Goal: Task Accomplishment & Management: Complete application form

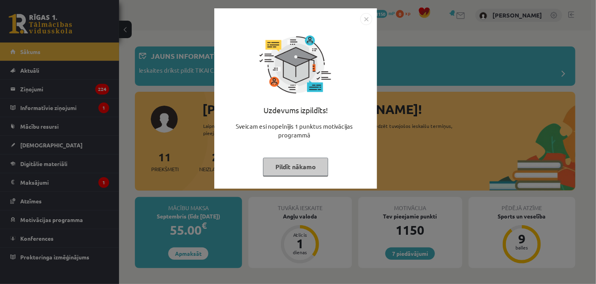
click at [363, 20] on img "Close" at bounding box center [366, 19] width 12 height 12
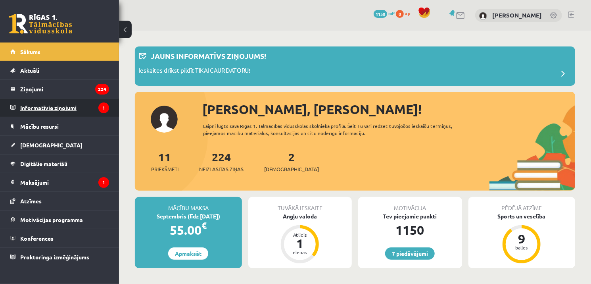
click at [44, 114] on legend "Informatīvie ziņojumi 1" at bounding box center [64, 107] width 89 height 18
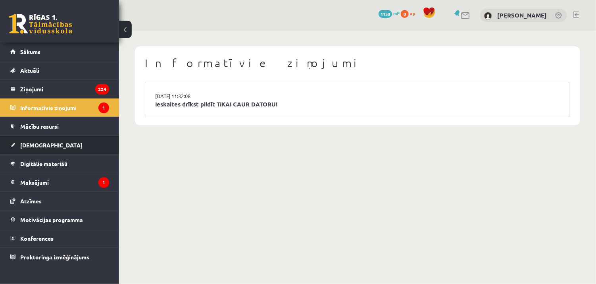
click at [62, 142] on link "[DEMOGRAPHIC_DATA]" at bounding box center [59, 145] width 99 height 18
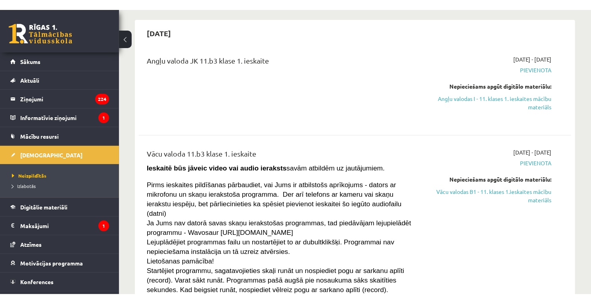
scroll to position [67, 0]
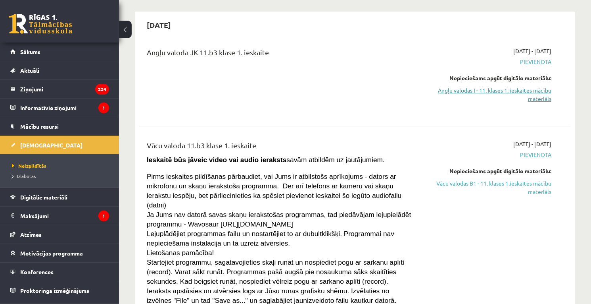
click at [517, 87] on link "Angļu valodas I - 11. klases 1. ieskaites mācību materiāls" at bounding box center [488, 94] width 127 height 17
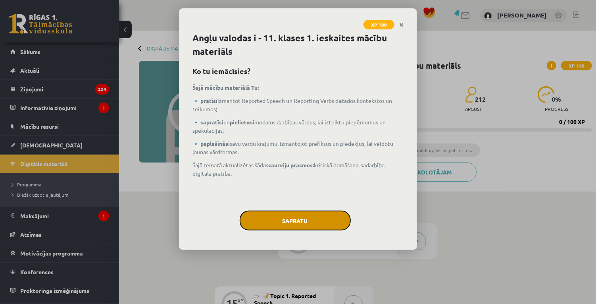
click at [304, 225] on button "Sapratu" at bounding box center [295, 220] width 111 height 20
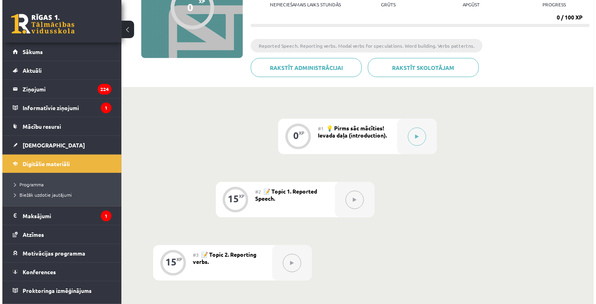
scroll to position [105, 0]
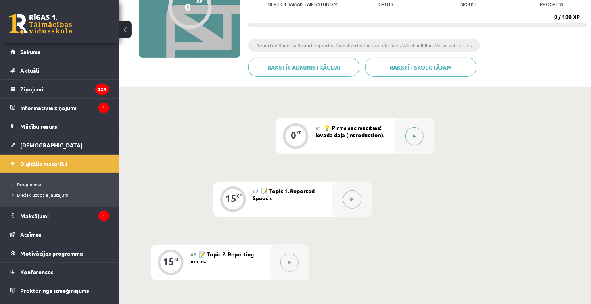
click at [416, 137] on icon at bounding box center [415, 136] width 4 height 5
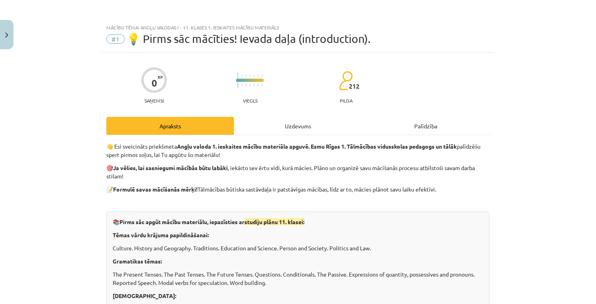
click at [283, 129] on div "Uzdevums" at bounding box center [298, 126] width 128 height 18
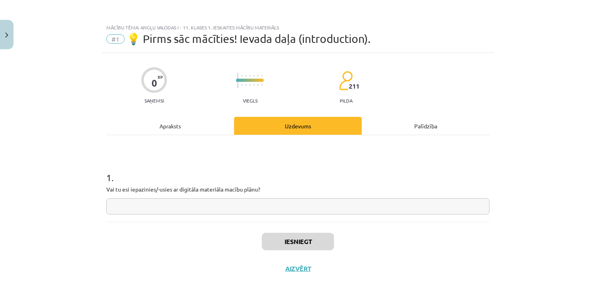
click at [249, 195] on div "1 . Vai tu esi iepazinies/-usies ar digitāla materiāla macību plānu?" at bounding box center [297, 186] width 383 height 56
click at [246, 199] on input "text" at bounding box center [297, 206] width 383 height 16
type input "****"
click at [270, 247] on button "Iesniegt" at bounding box center [298, 241] width 72 height 17
click at [308, 265] on button "Aizvērt" at bounding box center [298, 268] width 30 height 8
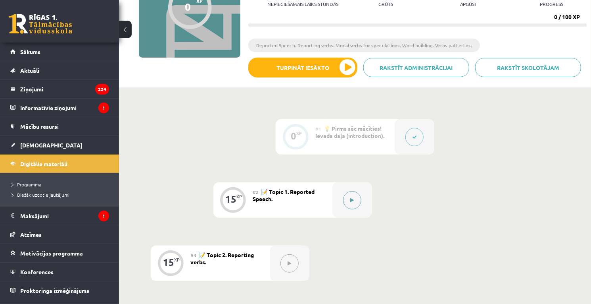
click at [356, 201] on button at bounding box center [352, 200] width 18 height 18
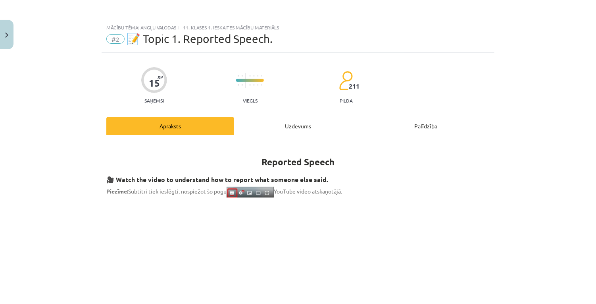
click at [317, 131] on div "Uzdevums" at bounding box center [298, 126] width 128 height 18
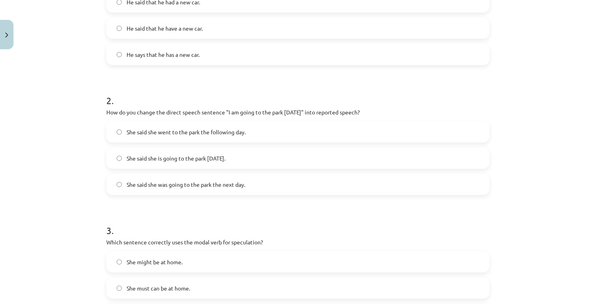
scroll to position [579, 0]
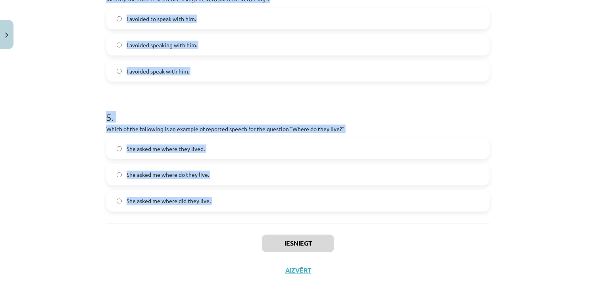
drag, startPoint x: 105, startPoint y: 168, endPoint x: 256, endPoint y: 225, distance: 161.3
copy form "Which of the following sentences correctly uses reported speech? He said that h…"
click at [160, 108] on h1 "5 ." at bounding box center [297, 110] width 383 height 25
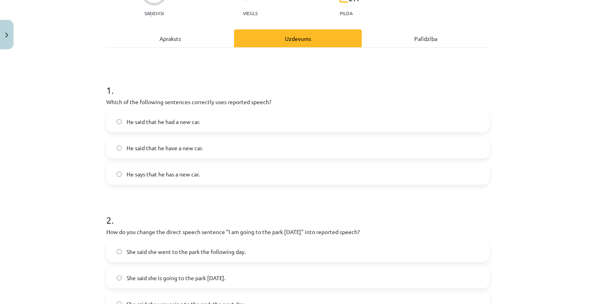
scroll to position [112, 0]
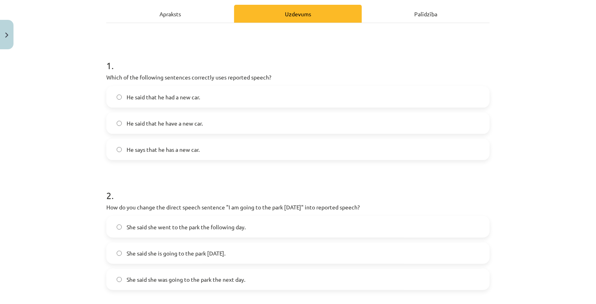
click at [189, 100] on span "He said that he had a new car." at bounding box center [163, 97] width 73 height 8
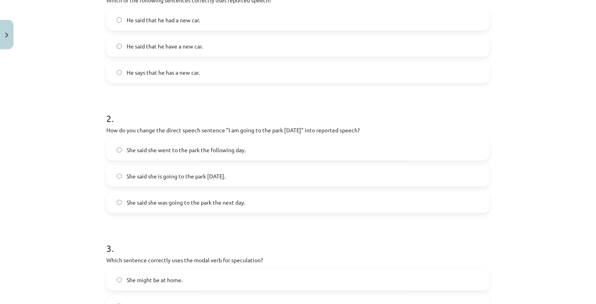
scroll to position [189, 0]
click at [171, 198] on span "She said she was going to the park the next day." at bounding box center [186, 202] width 119 height 8
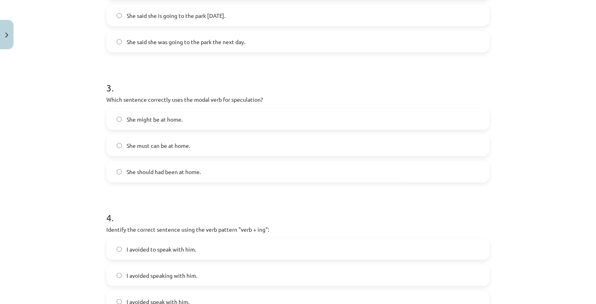
scroll to position [349, 0]
click at [140, 112] on label "She might be at home." at bounding box center [298, 119] width 382 height 20
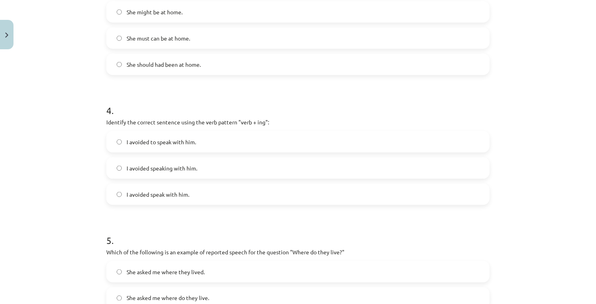
scroll to position [468, 0]
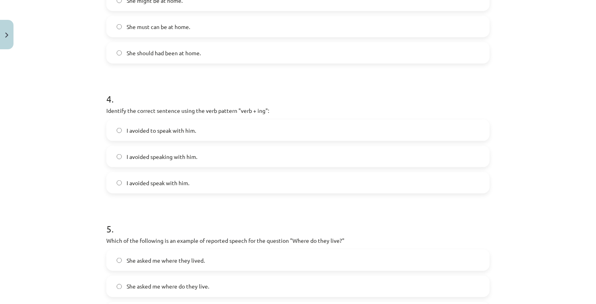
click at [149, 156] on span "I avoided speaking with him." at bounding box center [162, 156] width 71 height 8
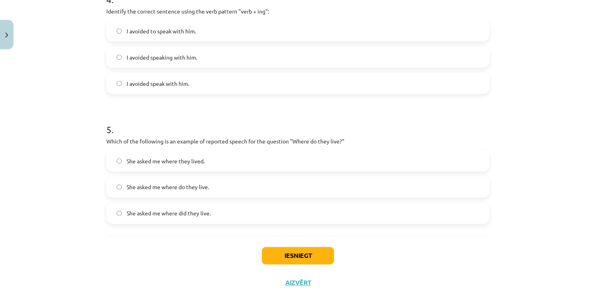
scroll to position [567, 0]
click at [165, 160] on span "She asked me where they lived." at bounding box center [166, 161] width 78 height 8
click at [279, 244] on div "Iesniegt Aizvērt" at bounding box center [297, 264] width 383 height 56
click at [286, 256] on button "Iesniegt" at bounding box center [298, 255] width 72 height 17
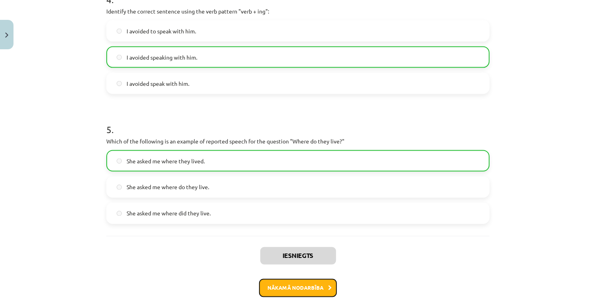
click at [281, 282] on button "Nākamā nodarbība" at bounding box center [298, 288] width 78 height 18
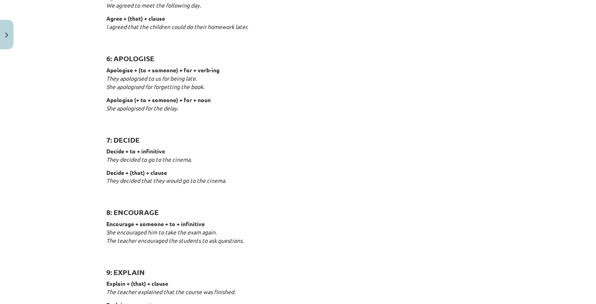
scroll to position [20, 0]
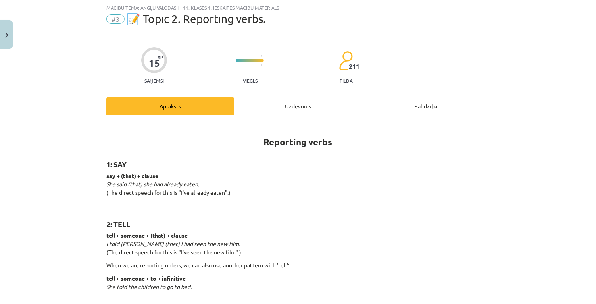
click at [257, 108] on div "Uzdevums" at bounding box center [298, 106] width 128 height 18
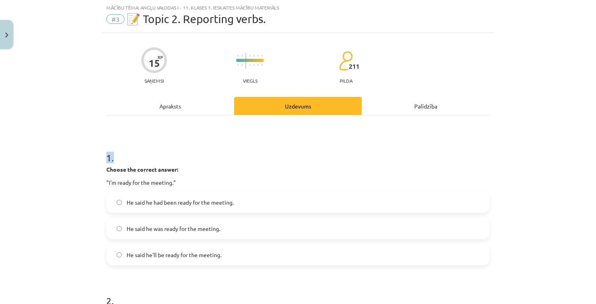
drag, startPoint x: 102, startPoint y: 162, endPoint x: 127, endPoint y: 155, distance: 25.6
click at [127, 155] on h1 "1 ." at bounding box center [297, 150] width 383 height 25
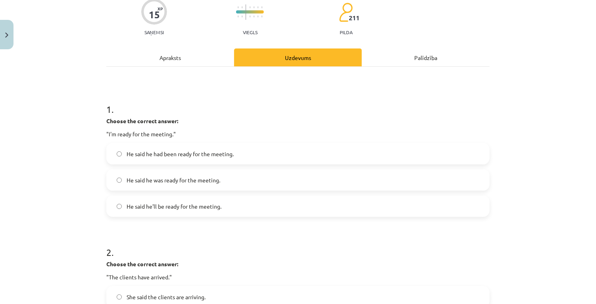
scroll to position [68, 0]
click at [152, 179] on span "He said he was ready for the meeting." at bounding box center [174, 180] width 94 height 8
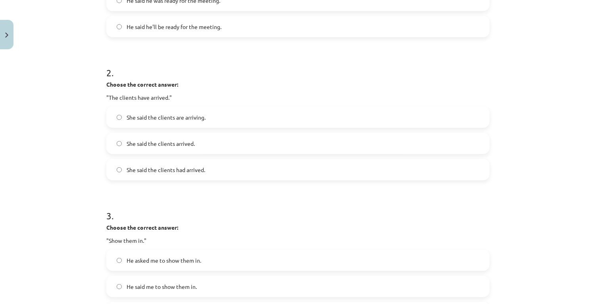
scroll to position [255, 0]
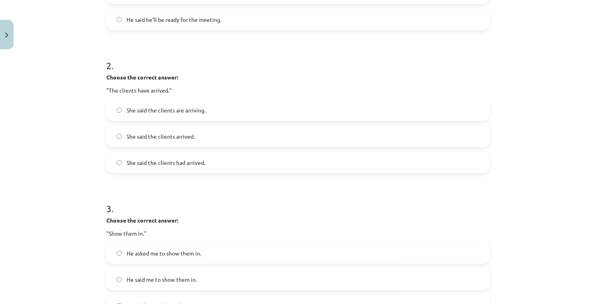
click at [179, 163] on span "She said the clients had arrived." at bounding box center [166, 162] width 79 height 8
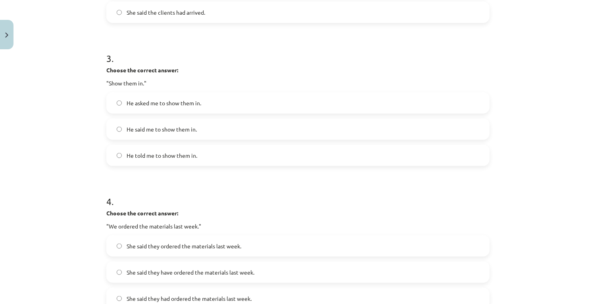
scroll to position [405, 0]
click at [179, 157] on span "He told me to show them in." at bounding box center [162, 155] width 71 height 8
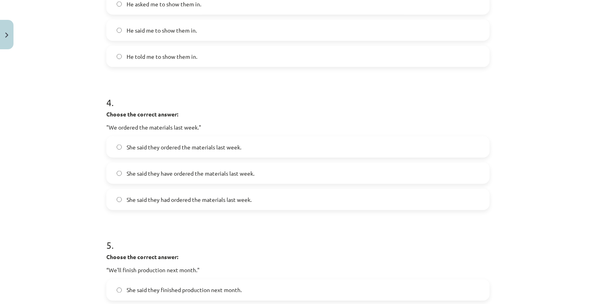
scroll to position [508, 0]
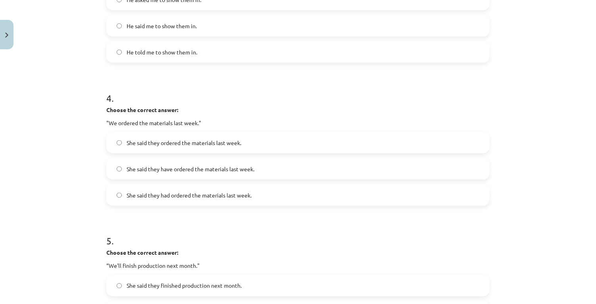
click at [179, 189] on label "She said they had ordered the materials last week." at bounding box center [298, 195] width 382 height 20
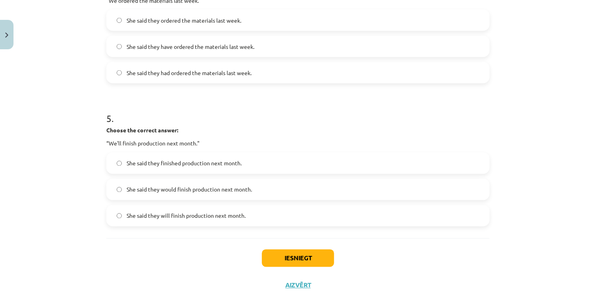
scroll to position [630, 0]
click at [198, 168] on label "She said they finished production next month." at bounding box center [298, 163] width 382 height 20
click at [276, 252] on button "Iesniegt" at bounding box center [298, 257] width 72 height 17
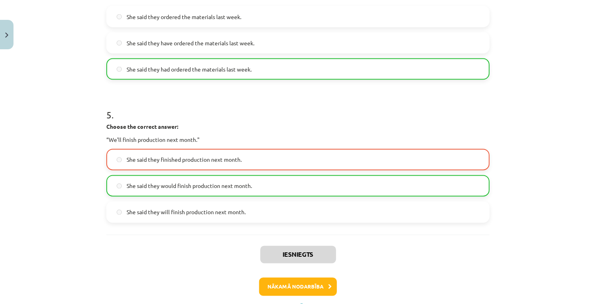
scroll to position [634, 0]
click at [293, 279] on button "Nākamā nodarbība" at bounding box center [298, 286] width 78 height 18
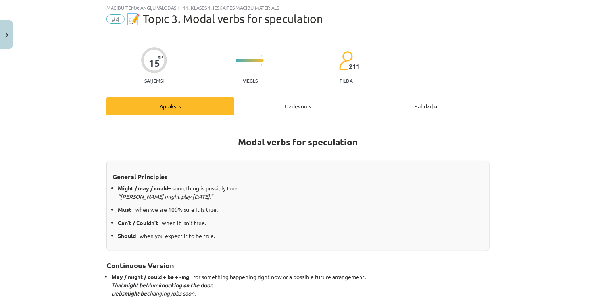
click at [278, 115] on div "Modal verbs for speculation General Principles Might / may / could – something …" at bounding box center [297, 256] width 383 height 283
click at [278, 108] on div "Uzdevums" at bounding box center [298, 106] width 128 height 18
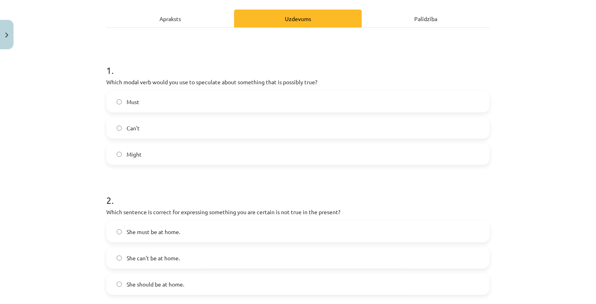
scroll to position [107, 0]
click at [166, 159] on label "Might" at bounding box center [298, 154] width 382 height 20
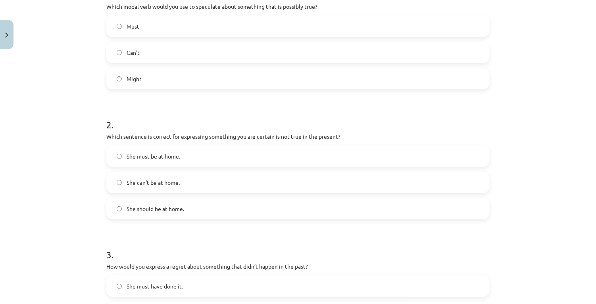
scroll to position [183, 0]
click at [158, 177] on label "She can't be at home." at bounding box center [298, 182] width 382 height 20
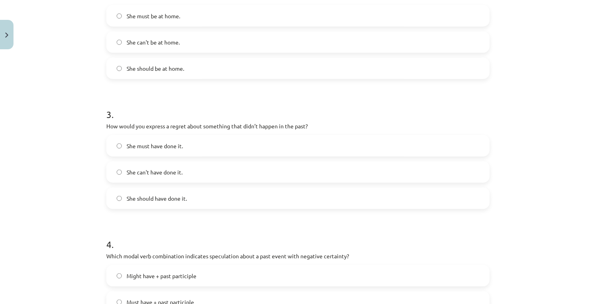
click at [179, 50] on label "She can't be at home." at bounding box center [298, 42] width 382 height 20
click at [167, 127] on p "How would you express a regret about something that didn’t happen in the past?" at bounding box center [297, 126] width 383 height 8
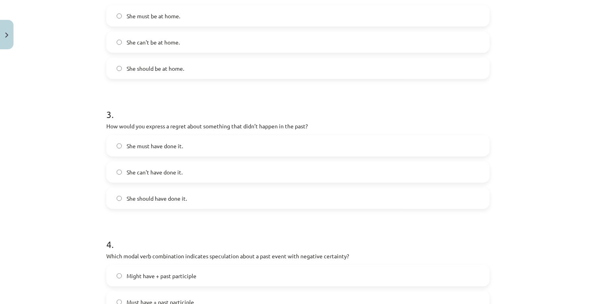
click at [167, 127] on p "How would you express a regret about something that didn’t happen in the past?" at bounding box center [297, 126] width 383 height 8
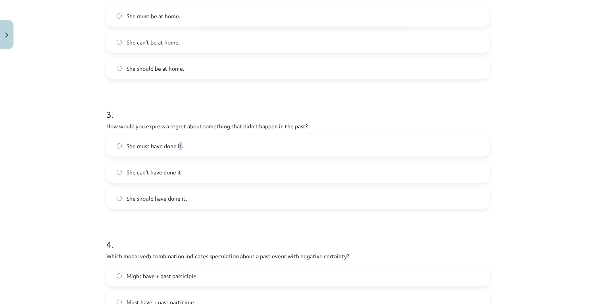
click at [179, 147] on span "She must have done it." at bounding box center [155, 146] width 56 height 8
click at [176, 150] on label "She must have done it." at bounding box center [298, 146] width 382 height 20
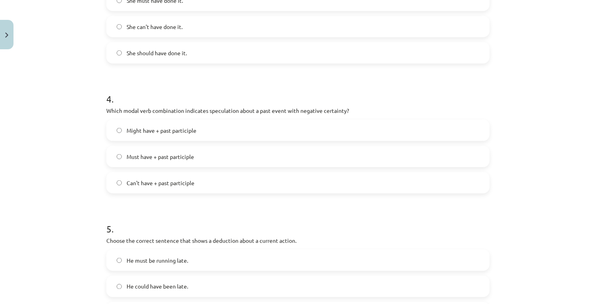
scroll to position [471, 0]
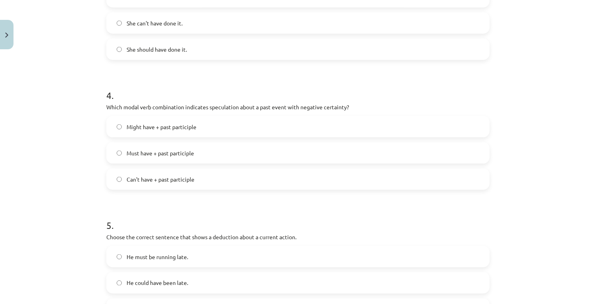
click at [188, 146] on label "Must have + past participle" at bounding box center [298, 153] width 382 height 20
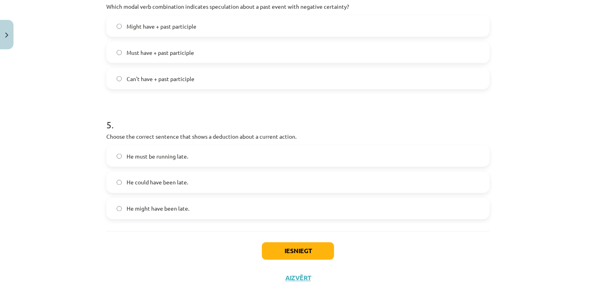
scroll to position [572, 0]
click at [202, 152] on label "He must be running late." at bounding box center [298, 156] width 382 height 20
drag, startPoint x: 276, startPoint y: 250, endPoint x: 268, endPoint y: 202, distance: 49.5
click at [268, 202] on label "He might have been late." at bounding box center [298, 208] width 382 height 20
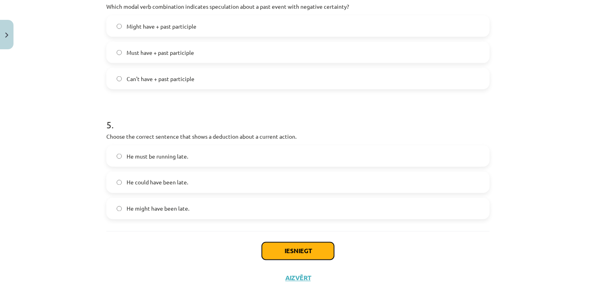
click at [292, 248] on button "Iesniegt" at bounding box center [298, 250] width 72 height 17
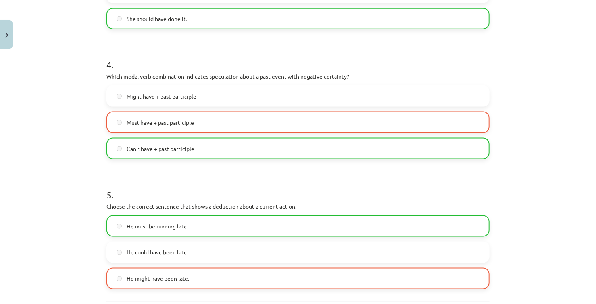
scroll to position [604, 0]
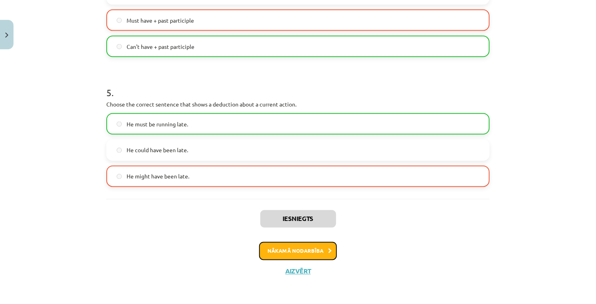
click at [298, 252] on button "Nākamā nodarbība" at bounding box center [298, 251] width 78 height 18
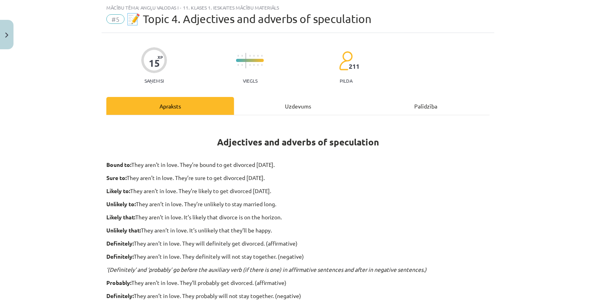
click at [260, 105] on div "Uzdevums" at bounding box center [298, 106] width 128 height 18
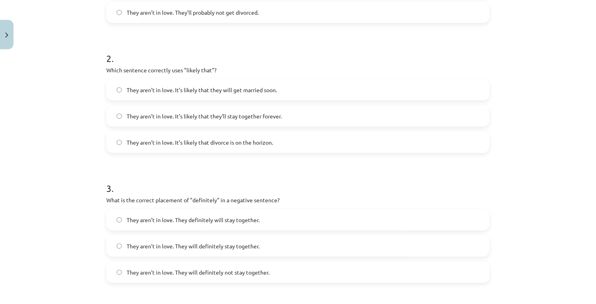
scroll to position [592, 0]
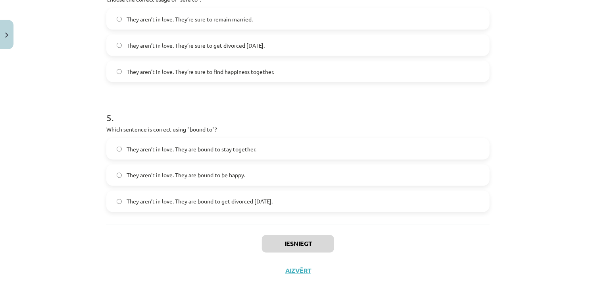
drag, startPoint x: 103, startPoint y: 99, endPoint x: 380, endPoint y: 206, distance: 296.8
copy form "Choose the correct sentence using "probably" in an affirmative context: They ar…"
click at [126, 79] on label "They aren’t in love. They’re sure to find happiness together." at bounding box center [298, 72] width 382 height 20
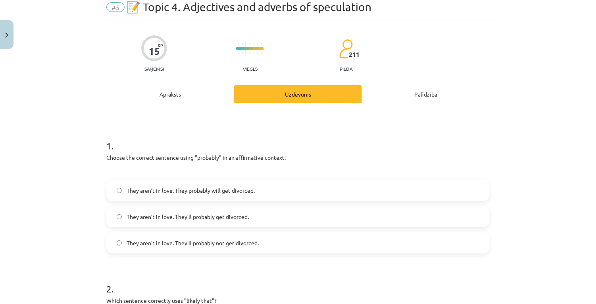
scroll to position [32, 0]
click at [203, 214] on span "They aren’t in love. They’ll probably get divorced." at bounding box center [188, 216] width 122 height 8
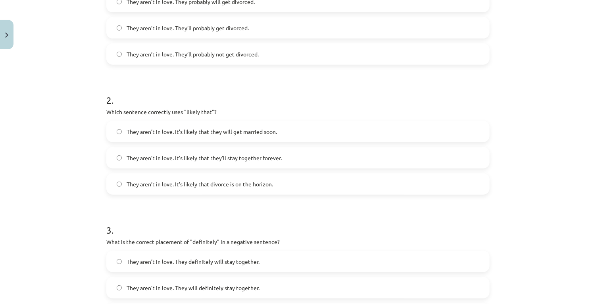
scroll to position [221, 0]
click at [208, 183] on span "They aren’t in love. It’s likely that divorce is on the horizon." at bounding box center [200, 183] width 146 height 8
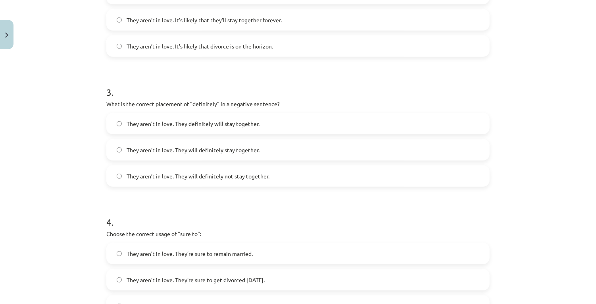
scroll to position [360, 0]
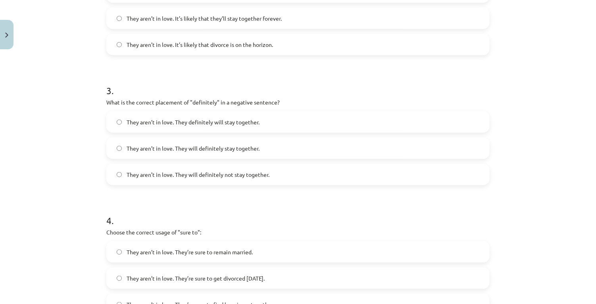
click at [192, 151] on span "They aren’t in love. They will definitely stay together." at bounding box center [193, 148] width 133 height 8
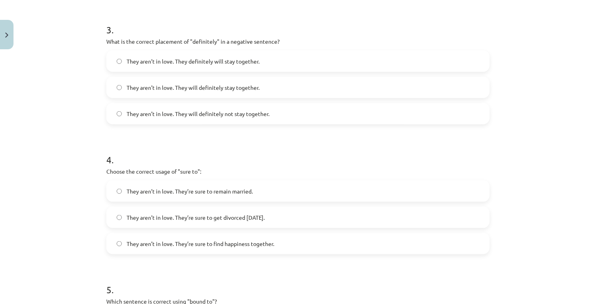
scroll to position [426, 0]
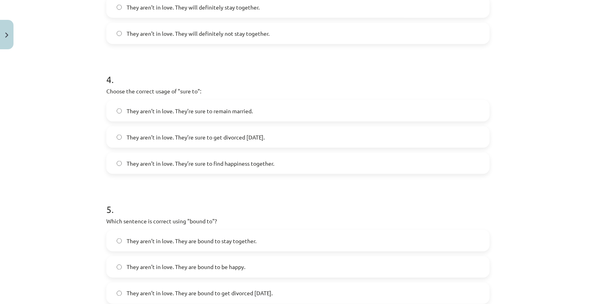
click at [121, 130] on label "They aren’t in love. They’re sure to get divorced within six months." at bounding box center [298, 137] width 382 height 20
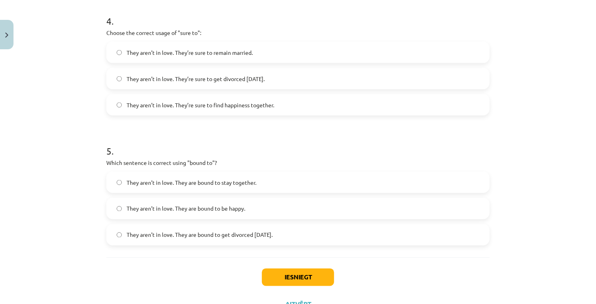
scroll to position [559, 0]
click at [217, 241] on label "They aren’t in love. They are bound to get divorced within six months." at bounding box center [298, 234] width 382 height 20
click at [279, 279] on button "Iesniegt" at bounding box center [298, 276] width 72 height 17
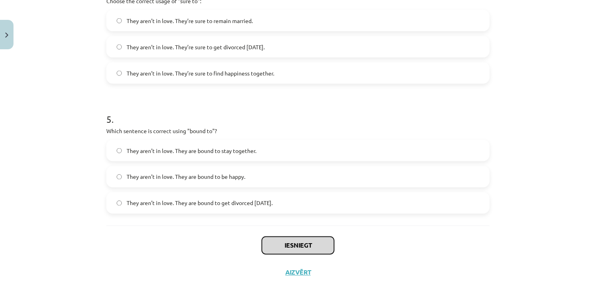
scroll to position [592, 0]
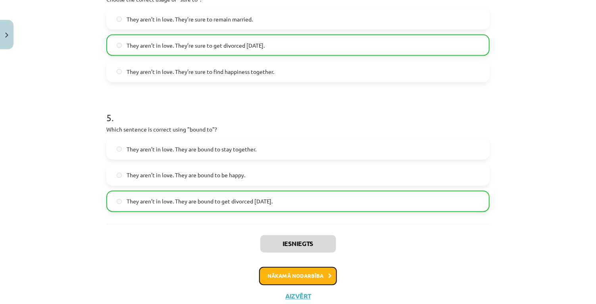
click at [323, 280] on button "Nākamā nodarbība" at bounding box center [298, 276] width 78 height 18
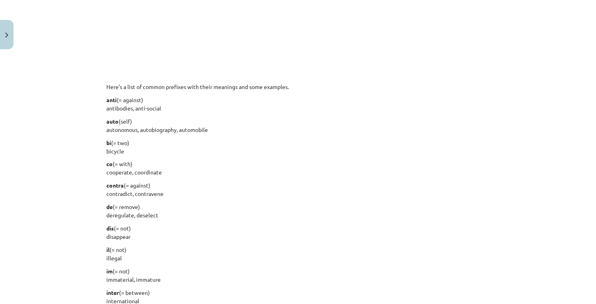
scroll to position [20, 0]
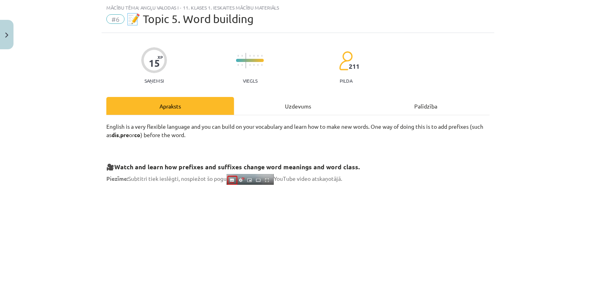
click at [257, 98] on div "Uzdevums" at bounding box center [298, 106] width 128 height 18
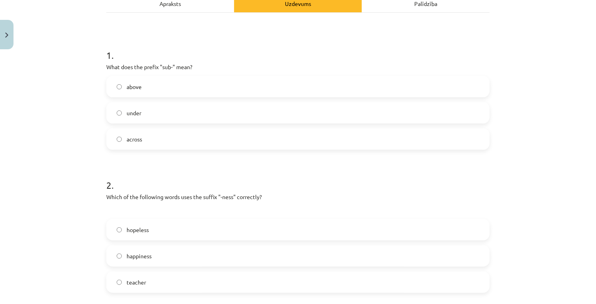
scroll to position [123, 0]
click at [182, 260] on label "happiness" at bounding box center [298, 255] width 382 height 20
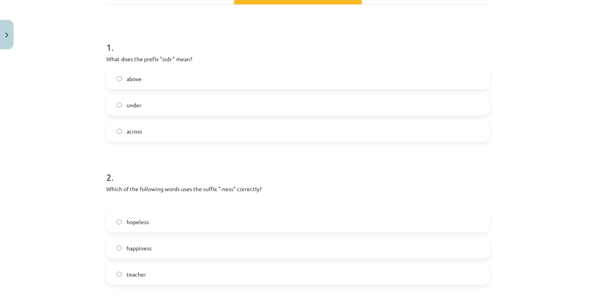
scroll to position [130, 0]
click at [187, 110] on label "under" at bounding box center [298, 105] width 382 height 20
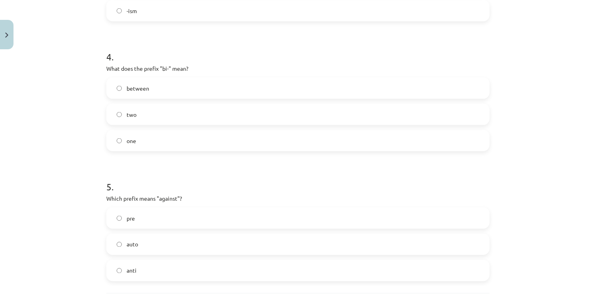
scroll to position [592, 0]
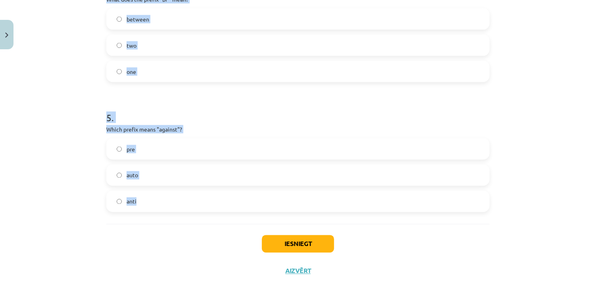
drag, startPoint x: 101, startPoint y: 72, endPoint x: 307, endPoint y: 217, distance: 251.2
copy form "Which suffix is used to form a noun that means "a person who does something"? -…"
click at [150, 118] on h1 "5 ." at bounding box center [297, 110] width 383 height 25
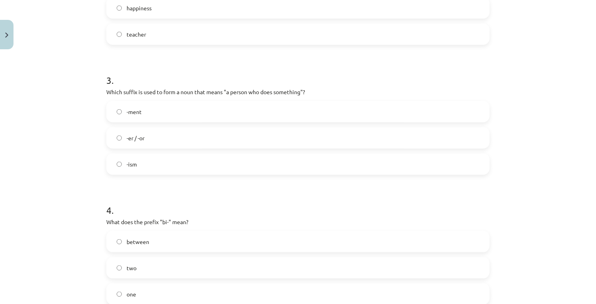
scroll to position [403, 0]
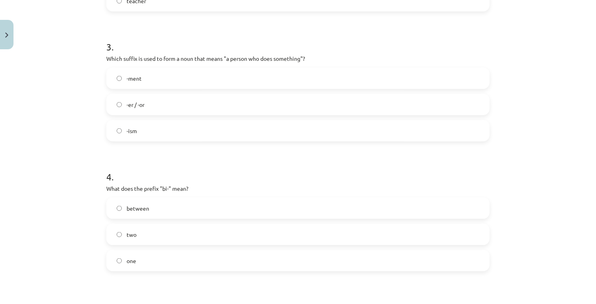
click at [141, 105] on span "-er / -or" at bounding box center [136, 104] width 18 height 8
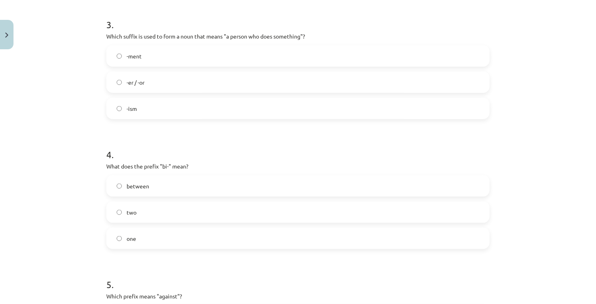
scroll to position [429, 0]
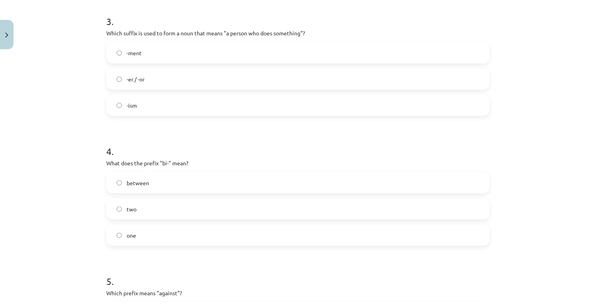
click at [167, 192] on label "between" at bounding box center [298, 183] width 382 height 20
click at [165, 200] on label "two" at bounding box center [298, 209] width 382 height 20
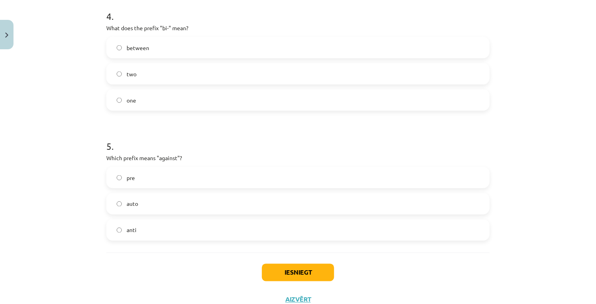
scroll to position [563, 0]
click at [181, 235] on label "anti" at bounding box center [298, 230] width 382 height 20
click at [294, 263] on button "Iesniegt" at bounding box center [298, 271] width 72 height 17
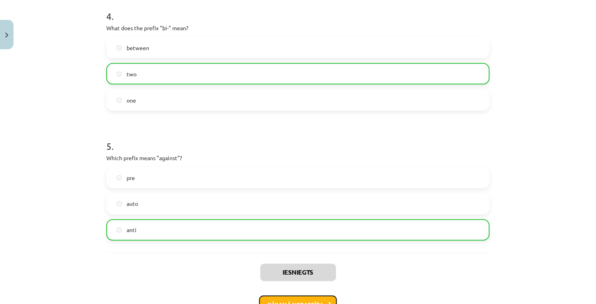
click at [290, 302] on button "Nākamā nodarbība" at bounding box center [298, 304] width 78 height 18
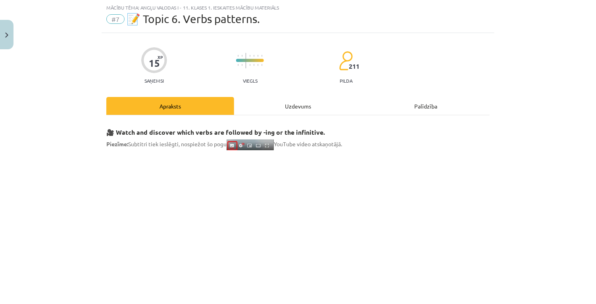
click at [275, 110] on div "Uzdevums" at bounding box center [298, 106] width 128 height 18
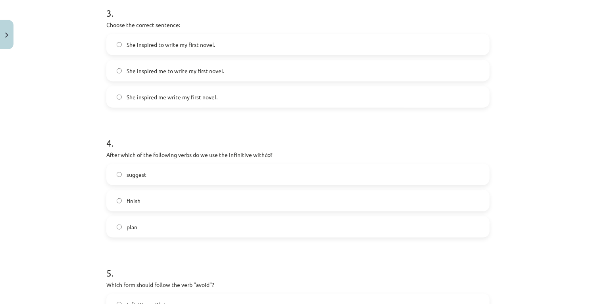
scroll to position [579, 0]
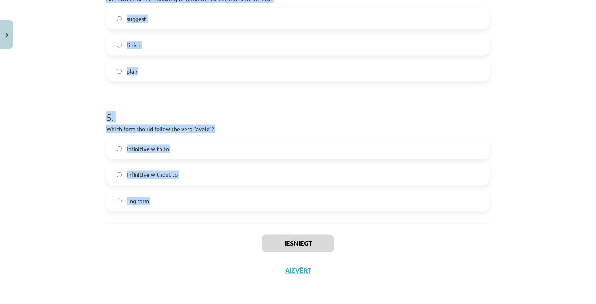
drag, startPoint x: 95, startPoint y: 171, endPoint x: 238, endPoint y: 226, distance: 153.4
click at [238, 226] on div "Mācību tēma: Angļu valodas i - 11. klases 1. ieskaites mācību materiāls #7 📝 To…" at bounding box center [298, 152] width 596 height 304
copy form "What is the difference in meaning between "stop talking" and "stop to talk"? "S…"
click at [84, 140] on div "Mācību tēma: Angļu valodas i - 11. klases 1. ieskaites mācību materiāls #7 📝 To…" at bounding box center [298, 152] width 596 height 304
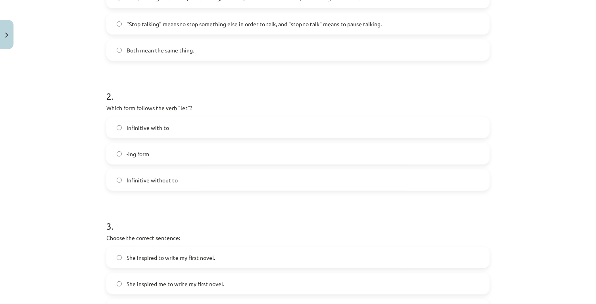
scroll to position [0, 0]
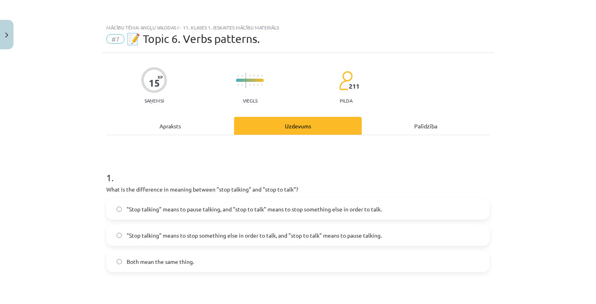
click at [271, 222] on div ""Stop talking" means to pause talking, and "stop to talk" means to stop somethi…" at bounding box center [297, 235] width 383 height 74
click at [271, 215] on label ""Stop talking" means to pause talking, and "stop to talk" means to stop somethi…" at bounding box center [298, 209] width 382 height 20
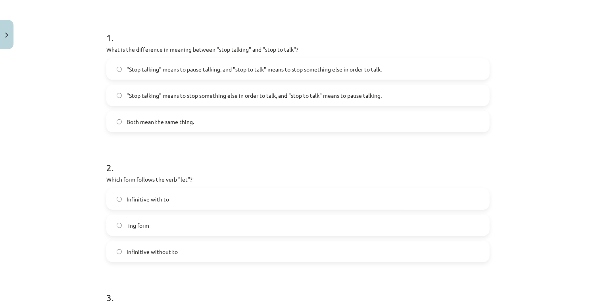
scroll to position [140, 0]
click at [151, 196] on span "Infinitive with to" at bounding box center [148, 199] width 42 height 8
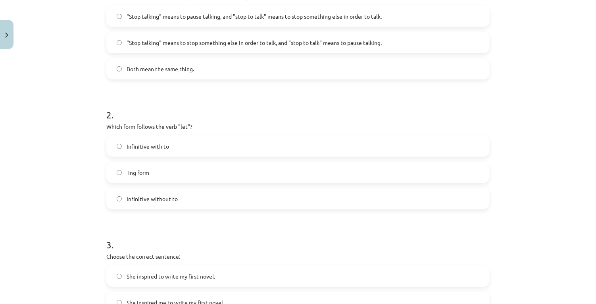
click at [209, 208] on label "Infinitive without to" at bounding box center [298, 198] width 382 height 20
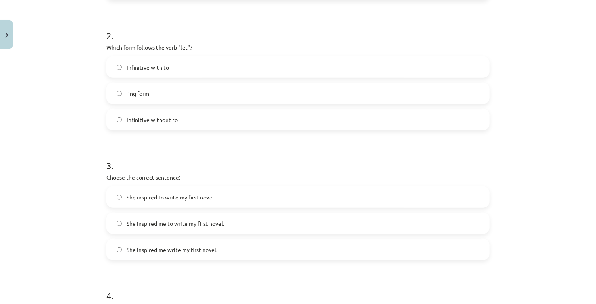
scroll to position [272, 0]
click at [205, 228] on label "She inspired me to write my first novel." at bounding box center [298, 223] width 382 height 20
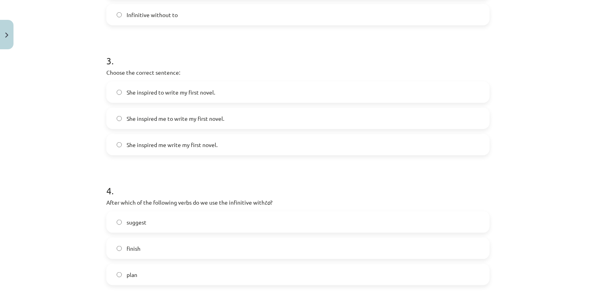
scroll to position [403, 0]
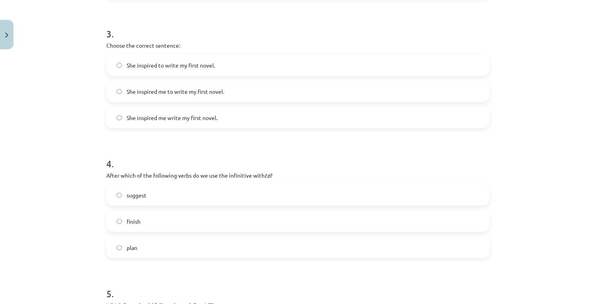
click at [153, 221] on label "finish" at bounding box center [298, 221] width 382 height 20
click at [154, 239] on label "plan" at bounding box center [298, 247] width 382 height 20
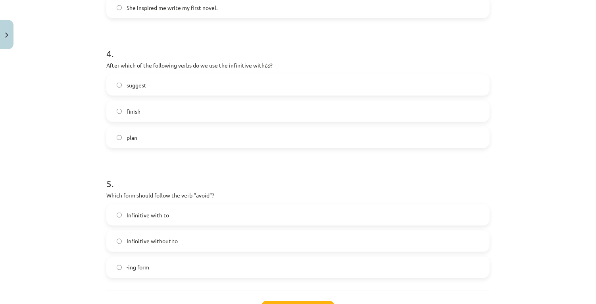
scroll to position [519, 0]
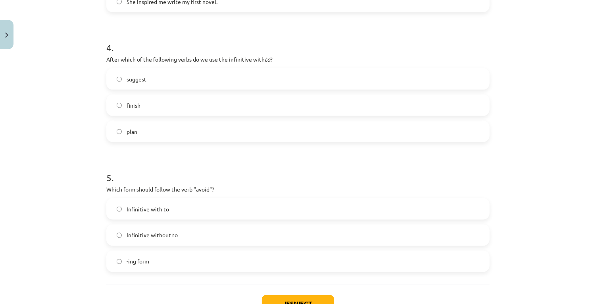
click at [176, 263] on label "-ing form" at bounding box center [298, 261] width 382 height 20
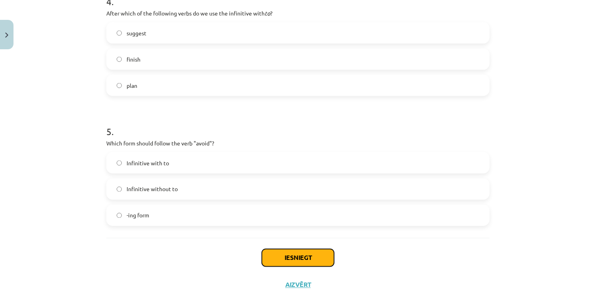
click at [270, 261] on button "Iesniegt" at bounding box center [298, 257] width 72 height 17
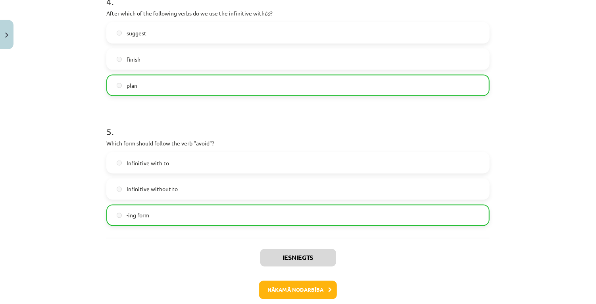
click at [285, 277] on div "Iesniegts Nākamā nodarbība Aizvērt" at bounding box center [297, 278] width 383 height 81
click at [285, 286] on button "Nākamā nodarbība" at bounding box center [298, 290] width 78 height 18
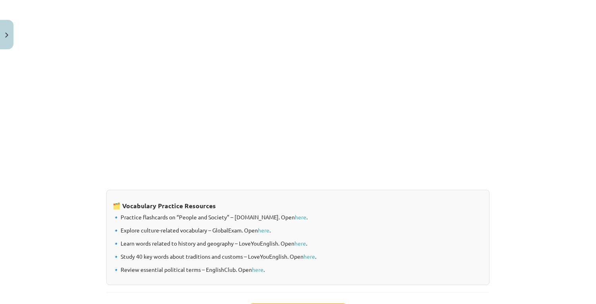
scroll to position [20, 0]
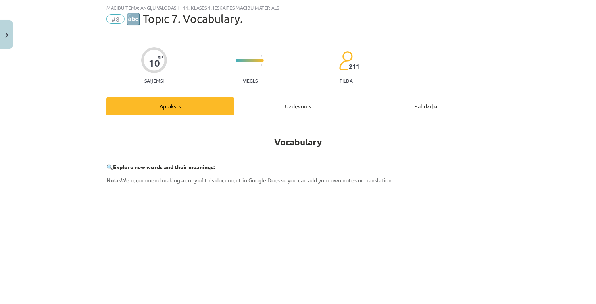
click at [288, 114] on div "Uzdevums" at bounding box center [298, 106] width 128 height 18
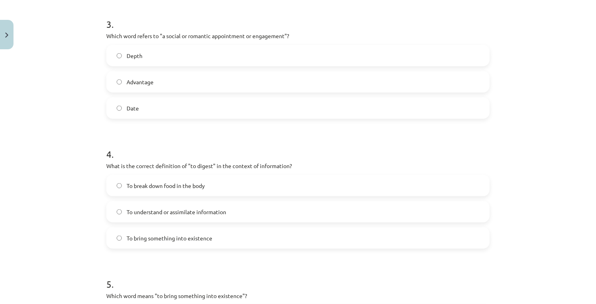
scroll to position [605, 0]
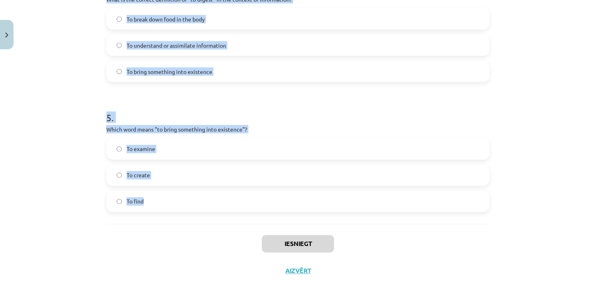
drag, startPoint x: 101, startPoint y: 170, endPoint x: 248, endPoint y: 219, distance: 155.1
copy form "Which of the following means "the surroundings or conditions in which a person,…"
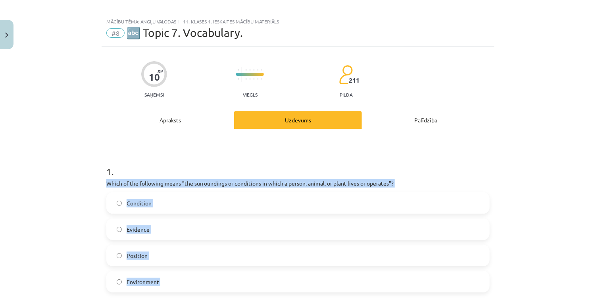
scroll to position [0, 0]
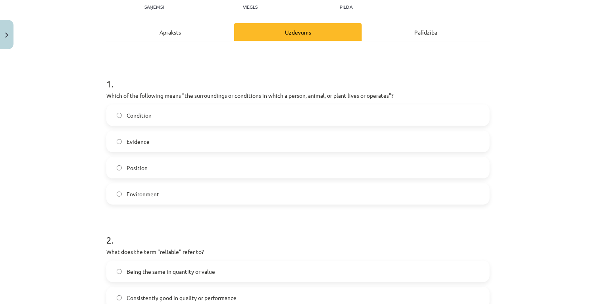
click at [190, 189] on label "Environment" at bounding box center [298, 194] width 382 height 20
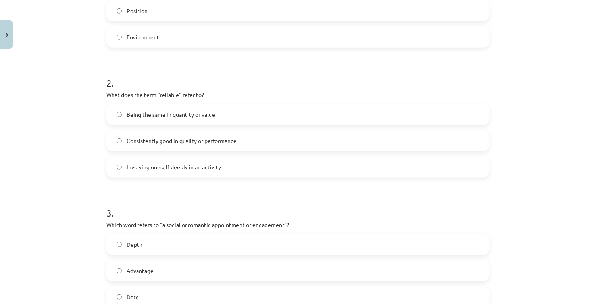
scroll to position [251, 0]
click at [144, 144] on label "Consistently good in quality or performance" at bounding box center [298, 140] width 382 height 20
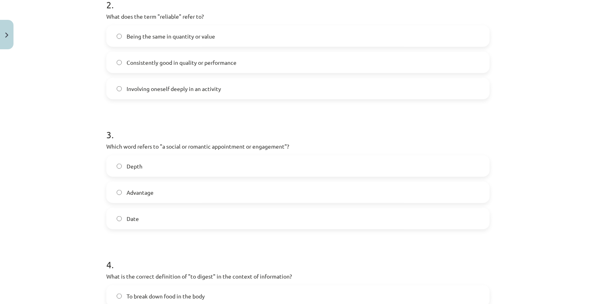
scroll to position [335, 0]
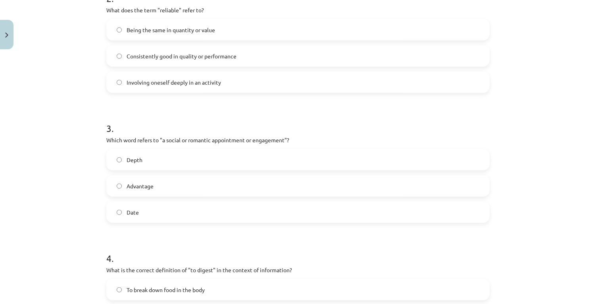
click at [128, 213] on span "Date" at bounding box center [133, 212] width 12 height 8
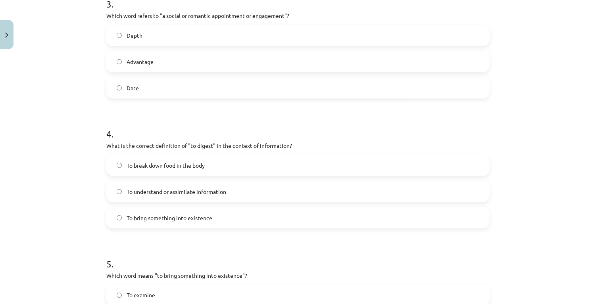
click at [175, 179] on div "To break down food in the body To understand or assimilate information To bring…" at bounding box center [297, 191] width 383 height 74
click at [171, 187] on span "To understand or assimilate information" at bounding box center [177, 191] width 100 height 8
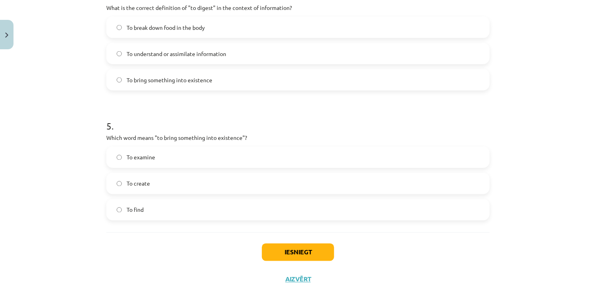
scroll to position [598, 0]
click at [132, 179] on span "To create" at bounding box center [138, 183] width 23 height 8
click at [267, 245] on button "Iesniegt" at bounding box center [298, 250] width 72 height 17
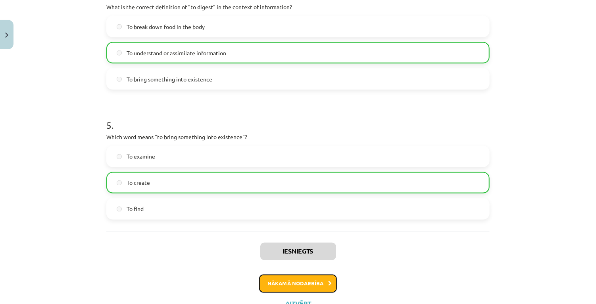
click at [283, 275] on button "Nākamā nodarbība" at bounding box center [298, 283] width 78 height 18
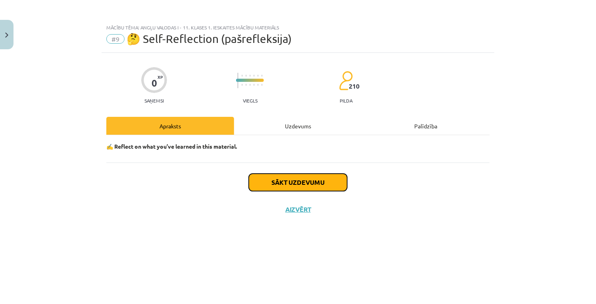
click at [274, 181] on button "Sākt uzdevumu" at bounding box center [298, 181] width 98 height 17
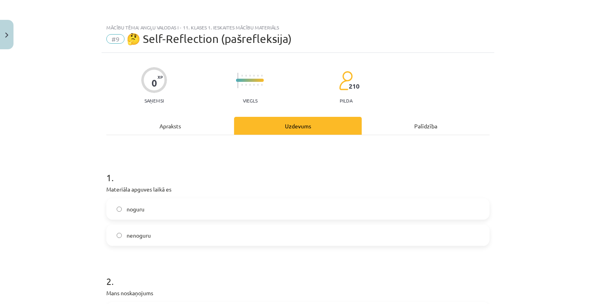
click at [195, 201] on label "noguru" at bounding box center [298, 209] width 382 height 20
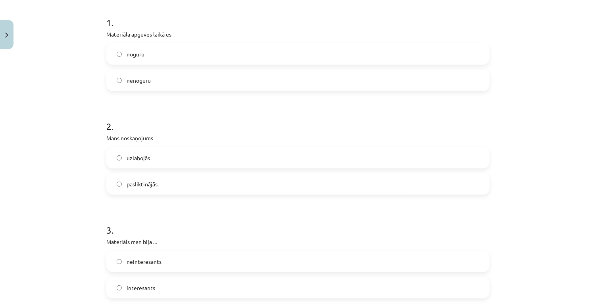
scroll to position [155, 0]
click at [188, 184] on label "pasliktinājās" at bounding box center [298, 183] width 382 height 20
click at [192, 161] on label "uzlabojās" at bounding box center [298, 157] width 382 height 20
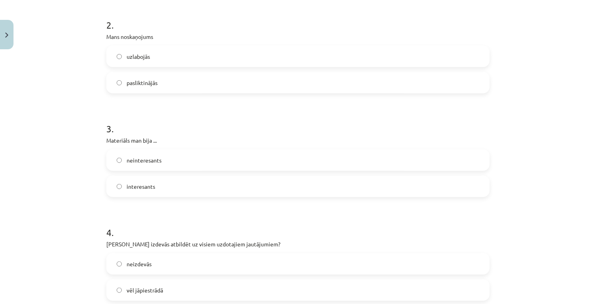
click at [183, 181] on label "interesants" at bounding box center [298, 186] width 382 height 20
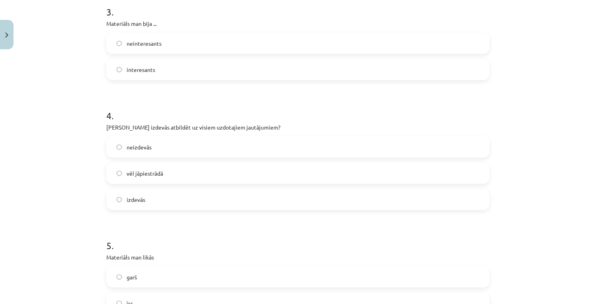
scroll to position [373, 0]
click at [179, 173] on label "vēl jāpiestrādā" at bounding box center [298, 173] width 382 height 20
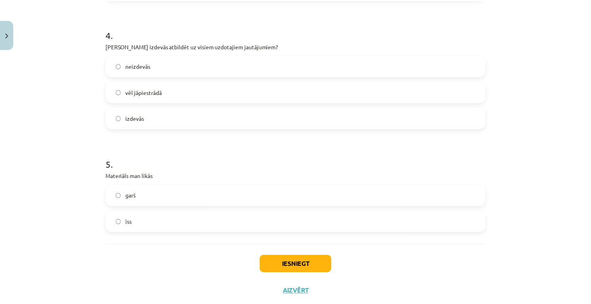
scroll to position [475, 0]
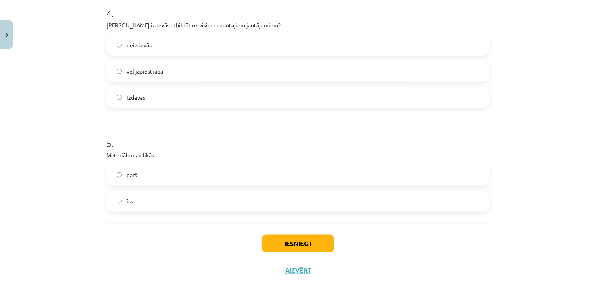
click at [183, 177] on label "garš" at bounding box center [298, 175] width 382 height 20
click at [275, 244] on button "Iesniegt" at bounding box center [298, 243] width 72 height 17
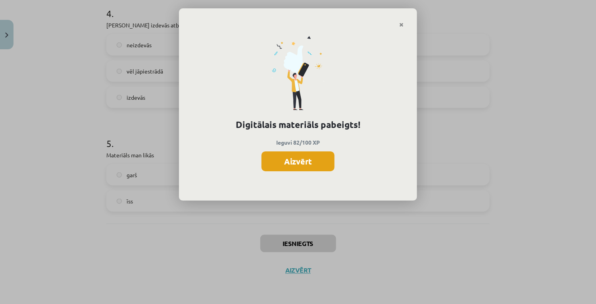
click at [306, 156] on button "Aizvērt" at bounding box center [297, 161] width 73 height 20
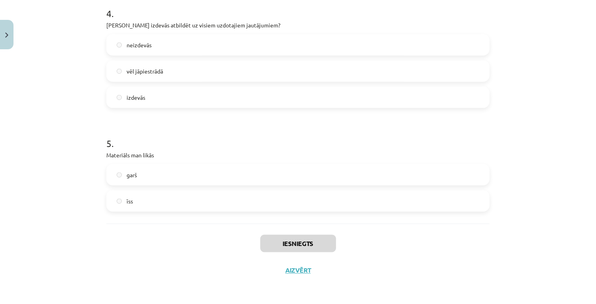
click at [292, 264] on div "Iesniegts Aizvērt" at bounding box center [297, 251] width 383 height 56
click at [294, 269] on button "Aizvērt" at bounding box center [296, 270] width 30 height 8
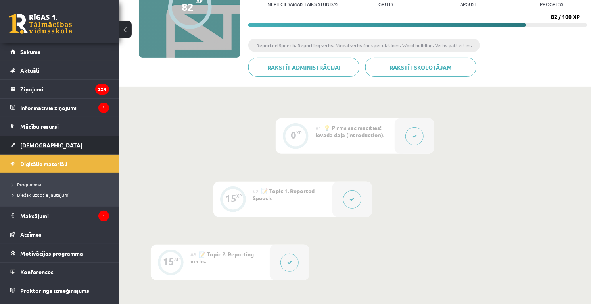
click at [56, 147] on link "[DEMOGRAPHIC_DATA]" at bounding box center [59, 145] width 99 height 18
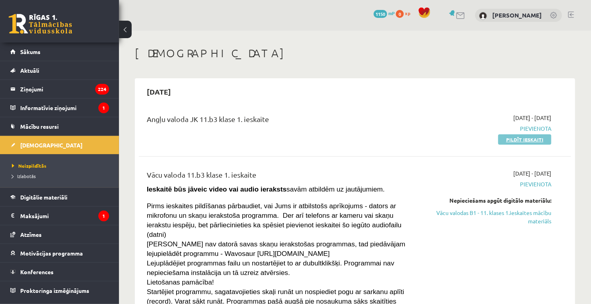
click at [525, 140] on link "Pildīt ieskaiti" at bounding box center [524, 139] width 53 height 10
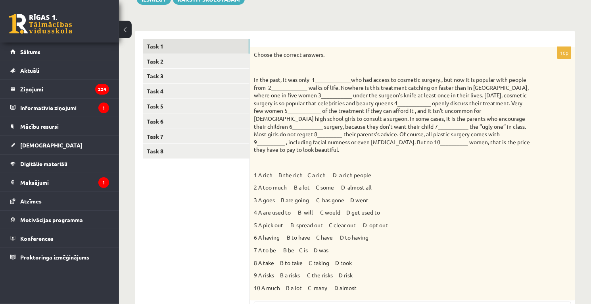
scroll to position [104, 0]
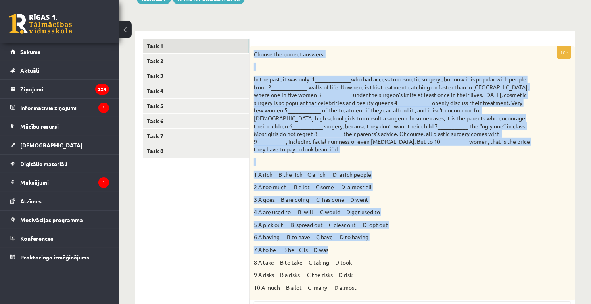
drag, startPoint x: 254, startPoint y: 52, endPoint x: 367, endPoint y: 235, distance: 214.0
click at [367, 235] on div "Choose the correct answers. 1 A rich B the rich C a rich D a rich people 2 A to…" at bounding box center [412, 173] width 325 height 254
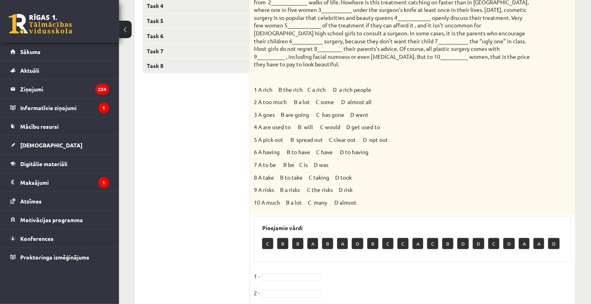
scroll to position [190, 0]
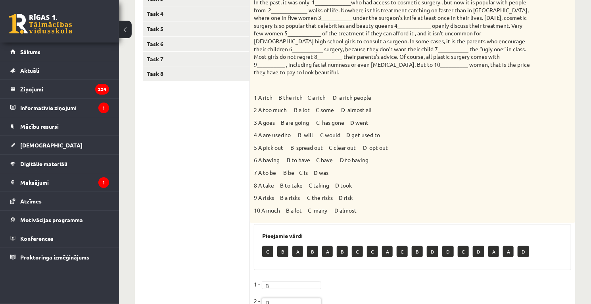
scroll to position [137, 0]
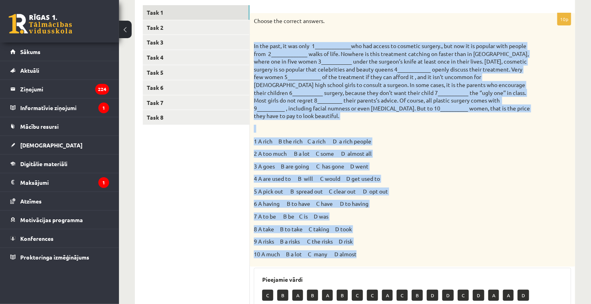
drag, startPoint x: 254, startPoint y: 46, endPoint x: 371, endPoint y: 247, distance: 233.2
click at [371, 247] on div "Choose the correct answers. 1 A rich B the rich C a rich D a rich people 2 A to…" at bounding box center [412, 140] width 325 height 254
copy div "Lo ips dolo, si ame cons 0_____________adi eli seddoe te incididu utlabor., etd…"
click at [305, 162] on p "3 A goes B are going C has gone D went" at bounding box center [393, 166] width 278 height 8
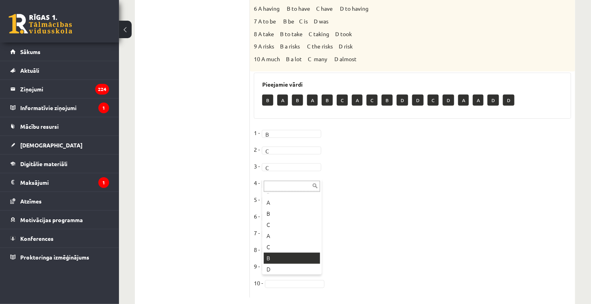
scroll to position [43, 0]
click at [281, 187] on fieldset "1 - B * 2 - C * 3 - C * 4 - D * 5 - [DATE] - [DATE] -" at bounding box center [412, 210] width 317 height 167
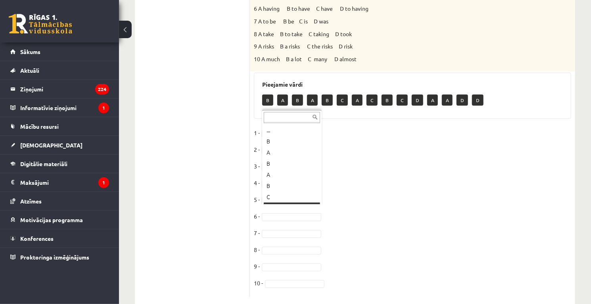
scroll to position [10, 0]
click at [282, 230] on fieldset "1 - B * 2 - C * 3 - C * 4 - D * 5 - D * 6 - B * 7 - 8 - 9 - 10 -" at bounding box center [412, 210] width 317 height 167
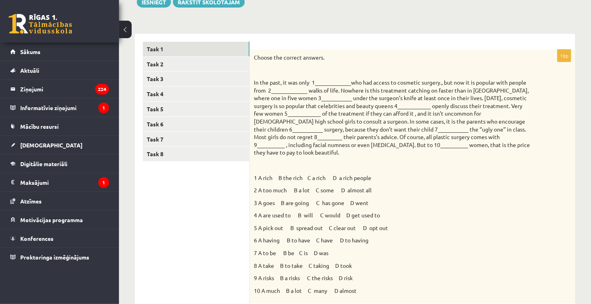
scroll to position [0, 0]
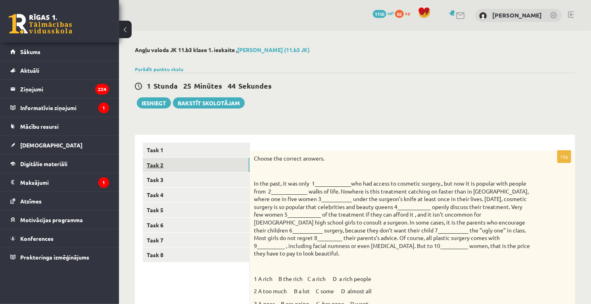
click at [208, 162] on link "Task 2" at bounding box center [196, 165] width 107 height 15
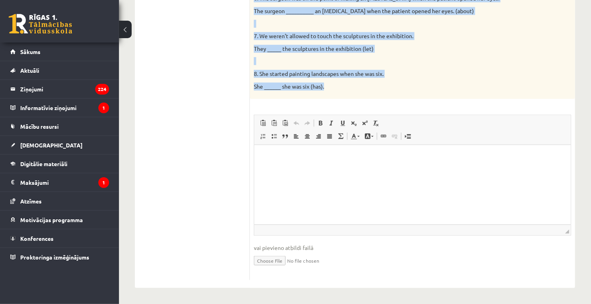
drag, startPoint x: 254, startPoint y: 127, endPoint x: 338, endPoint y: 91, distance: 92.1
copy div "Loremips dol sitame consecte ad elit se doe t incidid utlabor et dol magna aliq…"
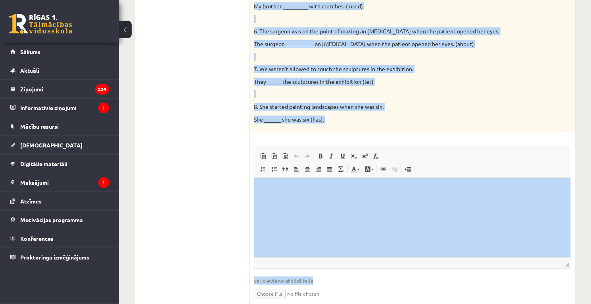
scroll to position [381, 0]
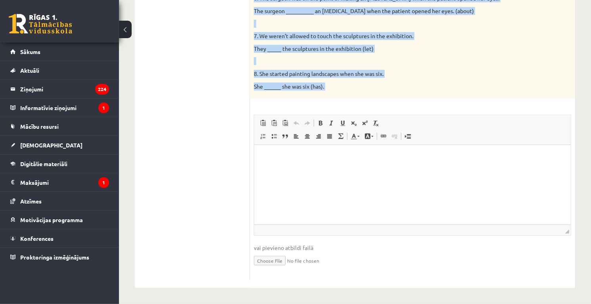
drag, startPoint x: 254, startPoint y: 66, endPoint x: 400, endPoint y: 105, distance: 151.9
click at [400, 105] on div "8p Complete the second sentence so that it has a similar meaning to the first s…" at bounding box center [412, 25] width 325 height 510
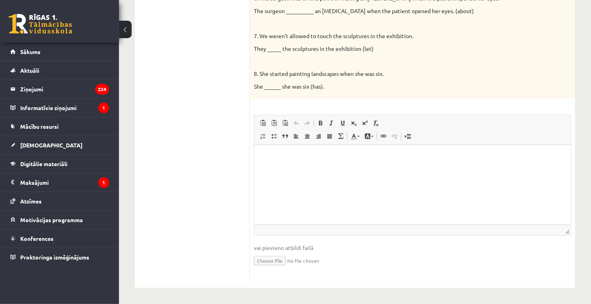
click at [376, 151] on html at bounding box center [412, 157] width 317 height 24
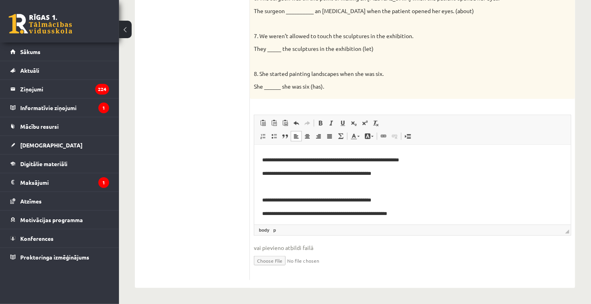
scroll to position [0, 0]
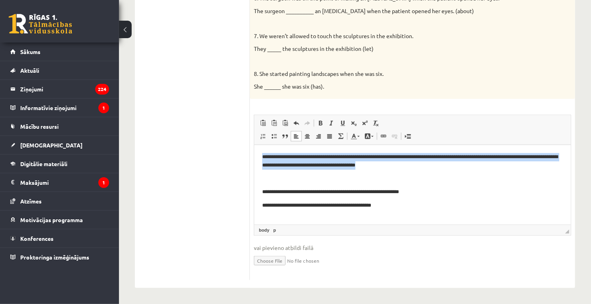
drag, startPoint x: 400, startPoint y: 166, endPoint x: 455, endPoint y: 232, distance: 85.4
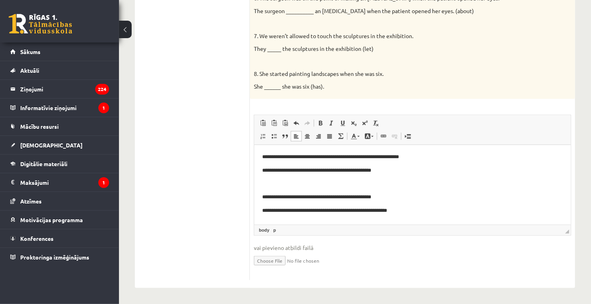
click at [317, 173] on p "**********" at bounding box center [410, 170] width 296 height 8
drag, startPoint x: 310, startPoint y: 214, endPoint x: 278, endPoint y: 210, distance: 32.1
click at [278, 210] on p "**********" at bounding box center [410, 210] width 296 height 8
click at [306, 211] on p "**********" at bounding box center [410, 210] width 296 height 8
click at [308, 214] on p "**********" at bounding box center [410, 210] width 296 height 8
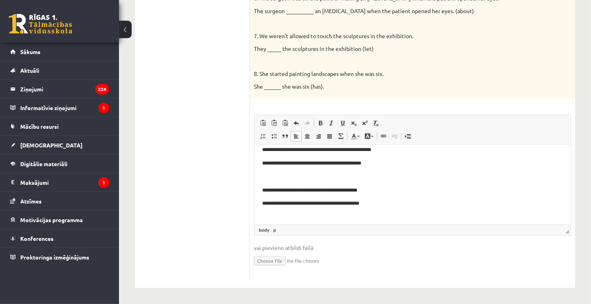
scroll to position [91, 0]
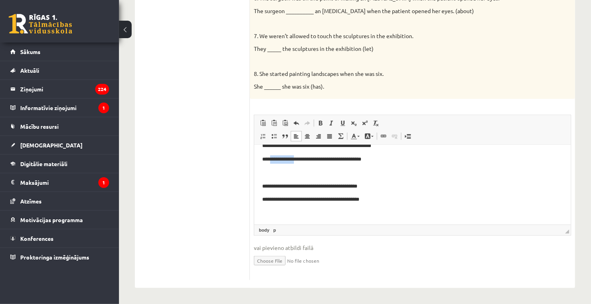
drag, startPoint x: 305, startPoint y: 159, endPoint x: 271, endPoint y: 156, distance: 33.5
click at [271, 156] on p "**********" at bounding box center [410, 159] width 296 height 8
drag, startPoint x: 302, startPoint y: 200, endPoint x: 270, endPoint y: 197, distance: 32.3
click at [270, 197] on p "**********" at bounding box center [410, 199] width 296 height 8
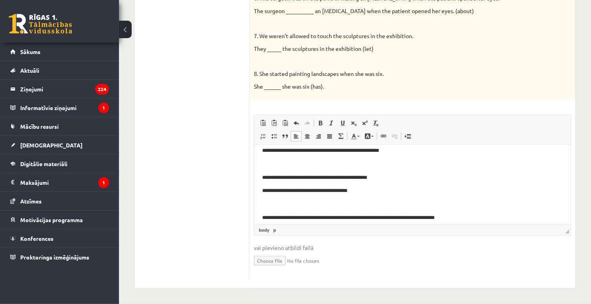
scroll to position [140, 0]
click at [311, 192] on p "**********" at bounding box center [410, 190] width 296 height 8
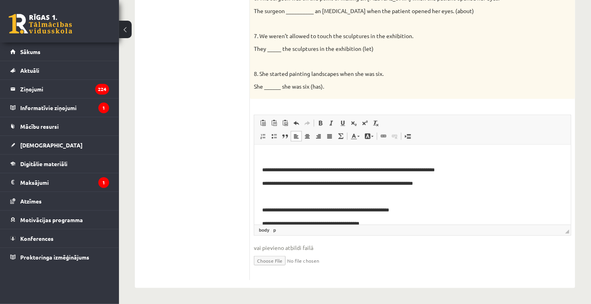
scroll to position [188, 0]
drag, startPoint x: 319, startPoint y: 184, endPoint x: 290, endPoint y: 184, distance: 29.0
click at [290, 184] on p "**********" at bounding box center [410, 183] width 296 height 8
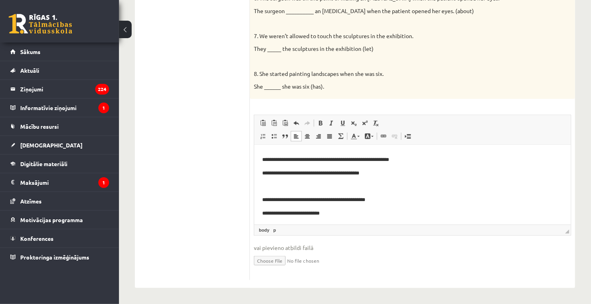
scroll to position [240, 0]
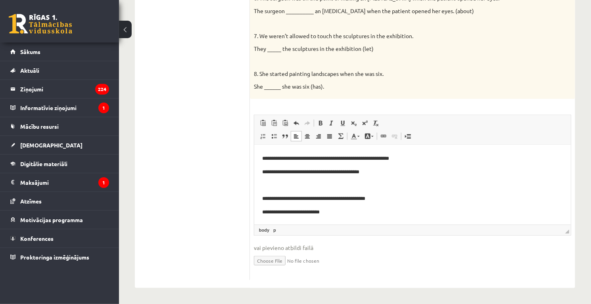
click at [289, 172] on p "**********" at bounding box center [410, 172] width 296 height 8
drag, startPoint x: 288, startPoint y: 213, endPoint x: 271, endPoint y: 211, distance: 17.2
click at [271, 211] on p "**********" at bounding box center [410, 212] width 296 height 8
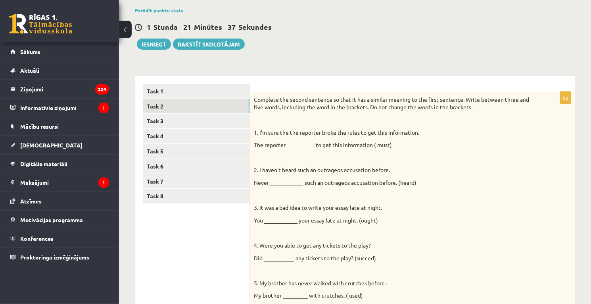
scroll to position [0, 0]
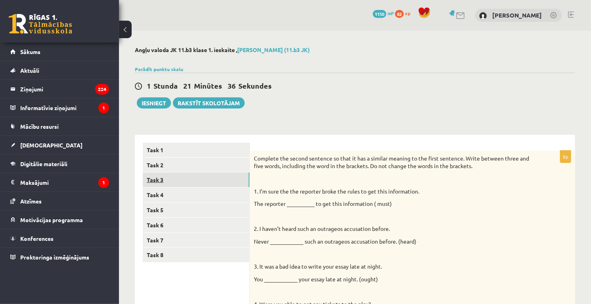
click at [185, 175] on link "Task 3" at bounding box center [196, 179] width 107 height 15
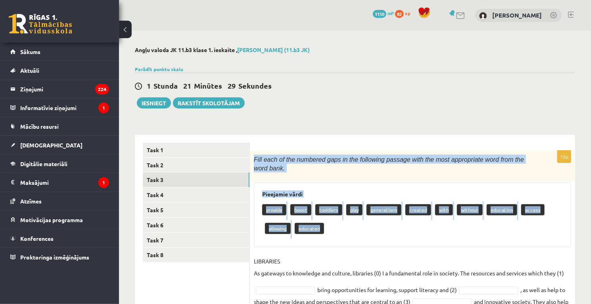
drag, startPoint x: 254, startPoint y: 157, endPoint x: 327, endPoint y: 231, distance: 103.3
click at [327, 231] on div "10p Fill each of the numbered gaps in the following passage with the most appro…" at bounding box center [412, 274] width 325 height 249
copy div "Fill each of the numbered gaps in the following passage with the most appropria…"
click at [336, 204] on p "toddlers" at bounding box center [328, 209] width 27 height 11
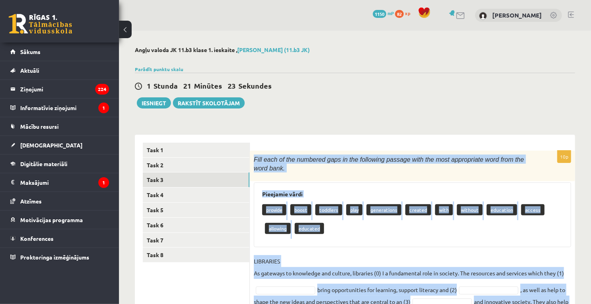
scroll to position [131, 0]
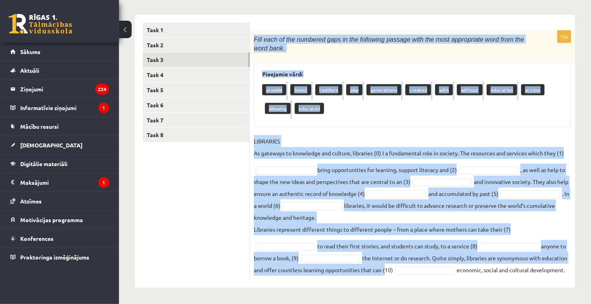
drag, startPoint x: 254, startPoint y: 162, endPoint x: 411, endPoint y: 271, distance: 191.3
click at [411, 271] on div "10p Fill each of the numbered gaps in the following passage with the most appro…" at bounding box center [412, 155] width 325 height 249
copy div "Lore ipsu do sit ametcons adip el sed doeiusmod tempori utla etd magn aliquaeni…"
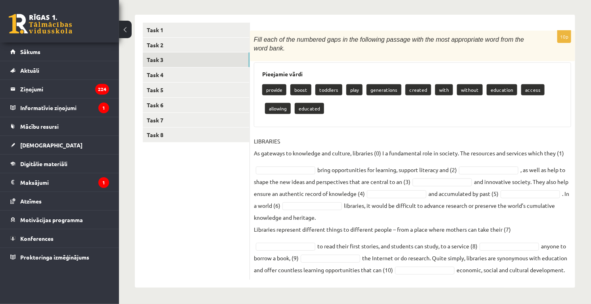
click at [234, 168] on ul "Task 1 Task 2 Task 3 Task 4 Task 5 Task 6 Task 7 Task 8" at bounding box center [196, 151] width 107 height 257
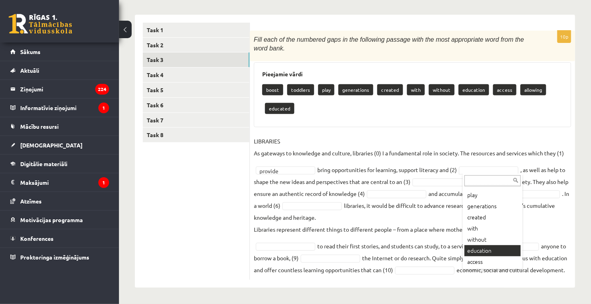
scroll to position [113, 0]
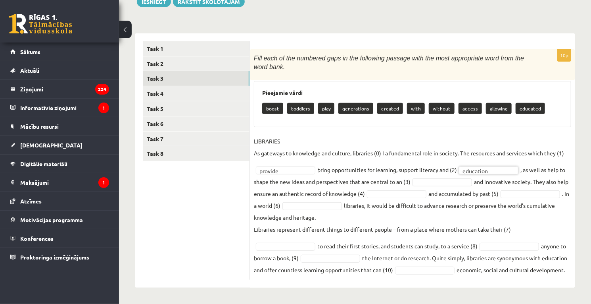
click at [421, 178] on span at bounding box center [442, 181] width 63 height 7
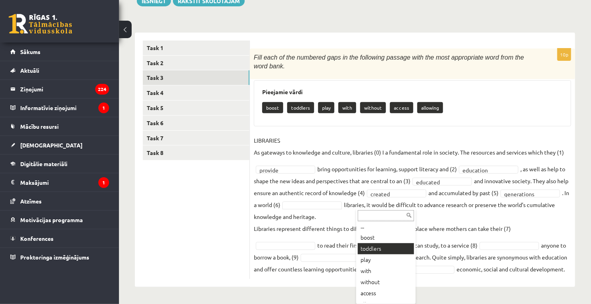
scroll to position [2, 0]
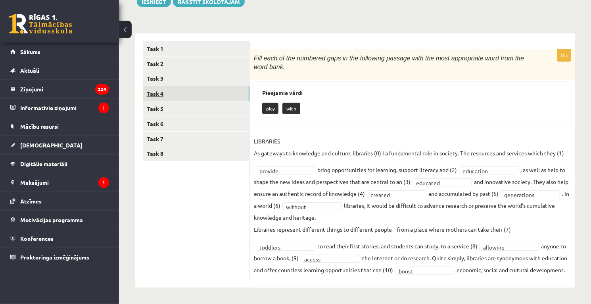
click at [213, 86] on link "Task 4" at bounding box center [196, 93] width 107 height 15
click at [217, 86] on link "Task 4" at bounding box center [196, 93] width 107 height 15
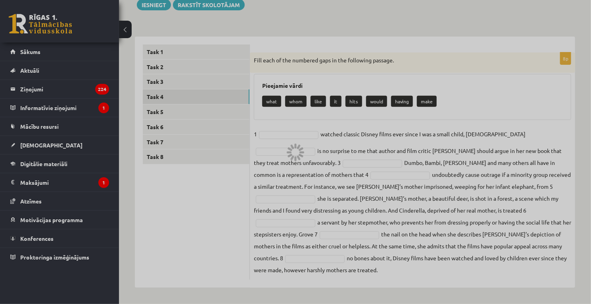
scroll to position [86, 0]
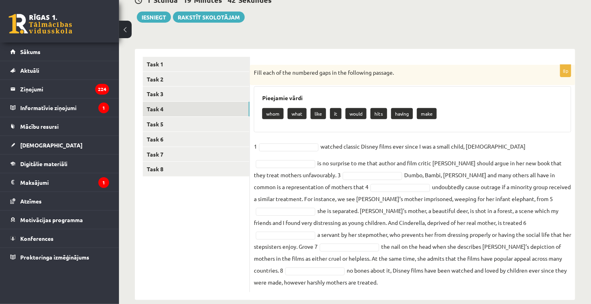
drag, startPoint x: 252, startPoint y: 72, endPoint x: 519, endPoint y: 279, distance: 338.2
click at [519, 279] on div "8p Fill each of the numbered gaps in the following passage. Pieejamie vārdi who…" at bounding box center [412, 174] width 325 height 251
copy div "Lore ipsu do sit ametcons adip el sed doeiusmod tempori. Utlaboree dolor magn a…"
click at [516, 154] on fieldset "1 it ** watched classic Disney films ever since I was a small child, [DEMOGRAPH…" at bounding box center [412, 214] width 317 height 148
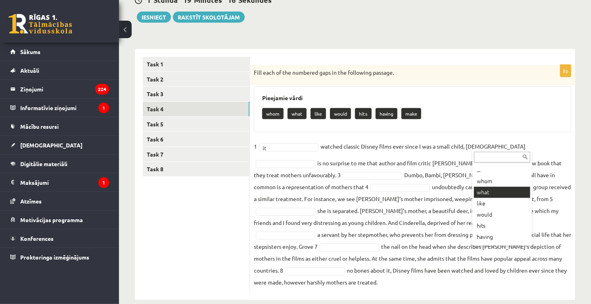
drag, startPoint x: 492, startPoint y: 185, endPoint x: 487, endPoint y: 195, distance: 11.4
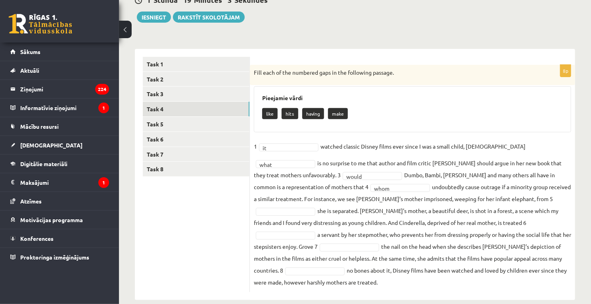
click at [440, 191] on fieldset "1 it ** watched classic Disney films ever since I was a small child, [DEMOGRAPH…" at bounding box center [412, 214] width 317 height 148
click at [395, 217] on fieldset "1 it ** watched classic Disney films ever since I was a small child, [DEMOGRAPH…" at bounding box center [412, 214] width 317 height 148
click at [289, 154] on fieldset "1 it ** watched classic Disney films ever since I was a small child, [DEMOGRAPH…" at bounding box center [412, 214] width 317 height 148
click at [435, 217] on fieldset "1 ... watched classic Disney films ever since I was a small child, [DEMOGRAPHIC…" at bounding box center [412, 214] width 317 height 148
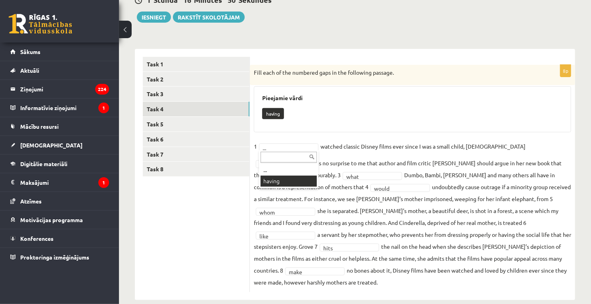
scroll to position [67, 0]
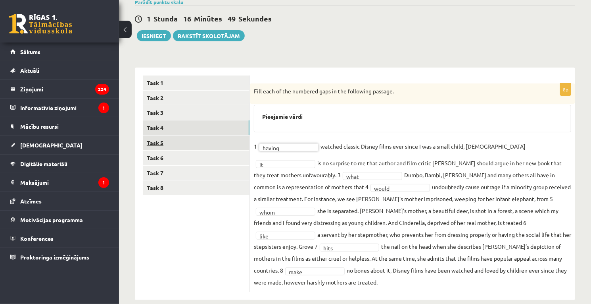
click at [229, 136] on link "Task 5" at bounding box center [196, 142] width 107 height 15
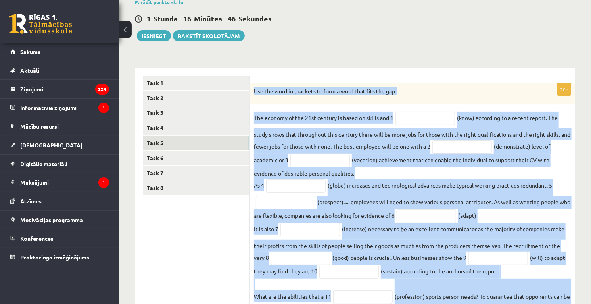
scroll to position [233, 0]
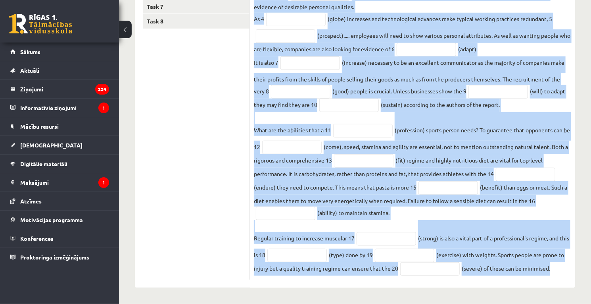
drag, startPoint x: 252, startPoint y: 93, endPoint x: 562, endPoint y: 270, distance: 356.9
click at [562, 270] on div "20p Use the word in brackets to form a word that fits the gap. The economy of t…" at bounding box center [412, 98] width 325 height 363
copy div "Use the word in brackets to form a word that fits the gap. The economy of the 2…"
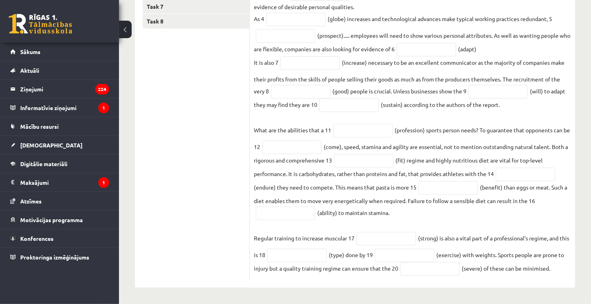
click at [233, 178] on ul "Task 1 Task 2 Task 3 Task 4 Task 5 Task 6 Task 7 Task 8" at bounding box center [196, 94] width 107 height 371
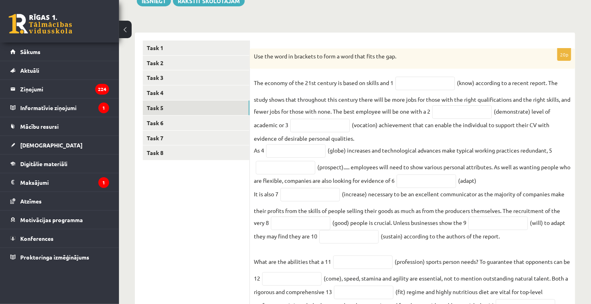
scroll to position [102, 0]
click at [416, 80] on input "text" at bounding box center [426, 83] width 60 height 13
type input "*********"
click at [457, 111] on input "text" at bounding box center [463, 112] width 60 height 13
type input "**********"
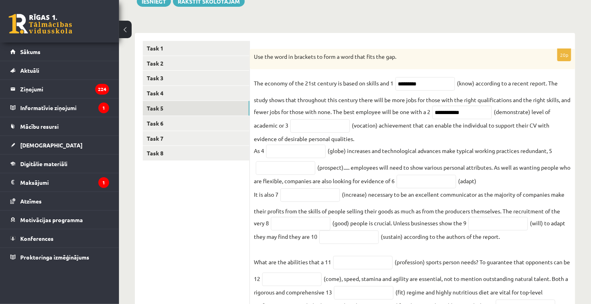
click at [343, 133] on fieldset "**********" at bounding box center [412, 242] width 317 height 330
click at [338, 125] on input "text" at bounding box center [320, 125] width 60 height 13
type input "**********"
click at [299, 148] on input "text" at bounding box center [296, 150] width 60 height 13
type input "**********"
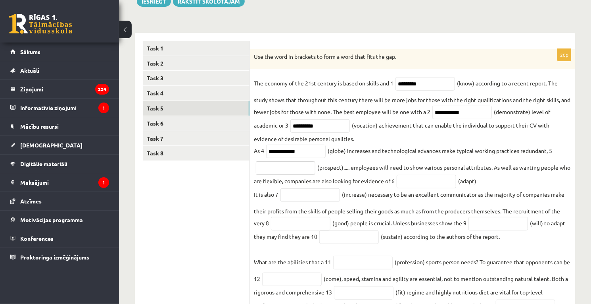
click at [281, 171] on input "text" at bounding box center [286, 167] width 60 height 13
type input "**********"
click at [426, 179] on input "text" at bounding box center [427, 181] width 60 height 13
type input "**********"
click at [289, 203] on fieldset "**********" at bounding box center [412, 242] width 317 height 330
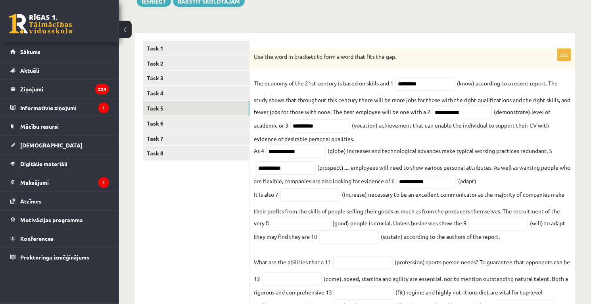
click at [297, 188] on fieldset "**********" at bounding box center [412, 242] width 317 height 330
click at [300, 200] on input "text" at bounding box center [311, 194] width 60 height 13
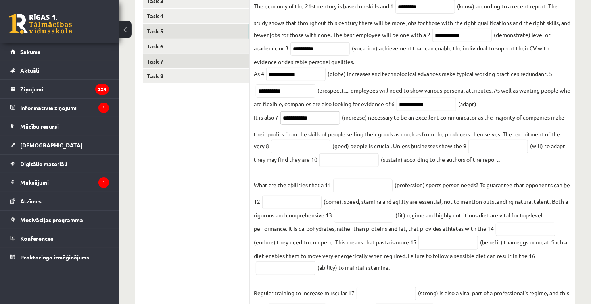
scroll to position [179, 0]
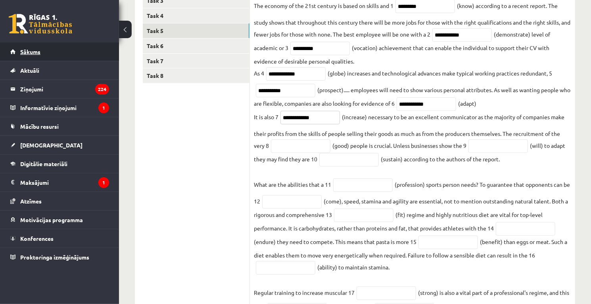
type input "**********"
drag, startPoint x: 107, startPoint y: 54, endPoint x: 237, endPoint y: 157, distance: 166.3
click at [301, 156] on fieldset "**********" at bounding box center [412, 165] width 317 height 330
click at [302, 153] on input "text" at bounding box center [301, 145] width 60 height 13
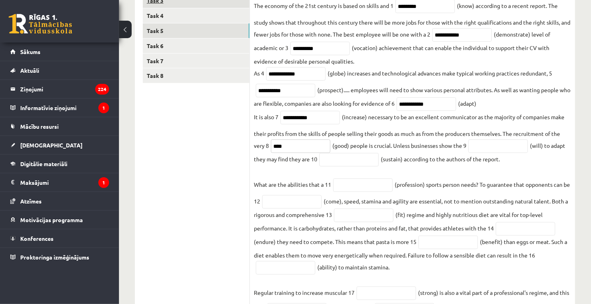
type input "****"
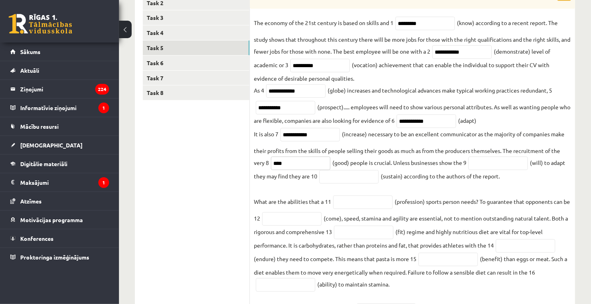
scroll to position [162, 0]
click at [486, 166] on input "text" at bounding box center [499, 162] width 60 height 13
type input "**********"
click at [338, 181] on input "text" at bounding box center [349, 175] width 60 height 13
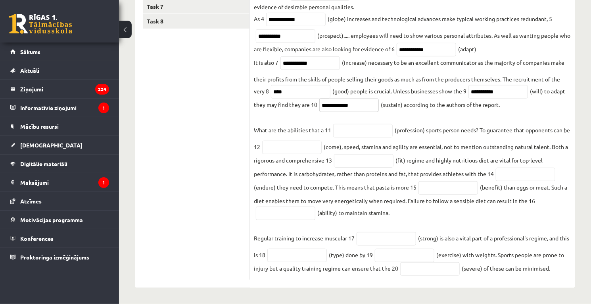
type input "**********"
click at [349, 132] on input "text" at bounding box center [363, 130] width 60 height 13
type input "**********"
click at [307, 150] on input "text" at bounding box center [292, 146] width 60 height 13
type input "********"
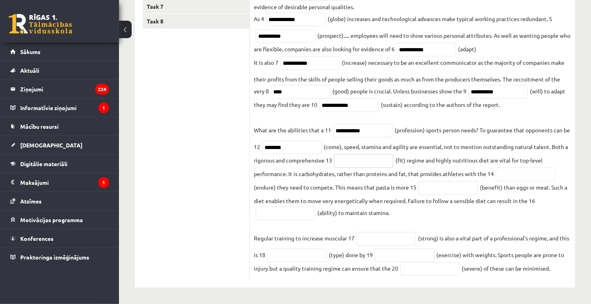
click at [383, 164] on input "text" at bounding box center [364, 160] width 60 height 13
type input "*******"
click at [503, 177] on input "text" at bounding box center [526, 173] width 60 height 13
type input "*********"
click at [461, 188] on input "text" at bounding box center [449, 187] width 60 height 13
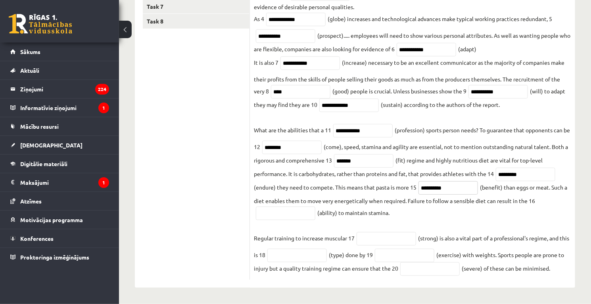
type input "**********"
click at [299, 213] on input "text" at bounding box center [286, 212] width 60 height 13
type input "*********"
click at [392, 242] on input "text" at bounding box center [387, 238] width 60 height 13
type input "********"
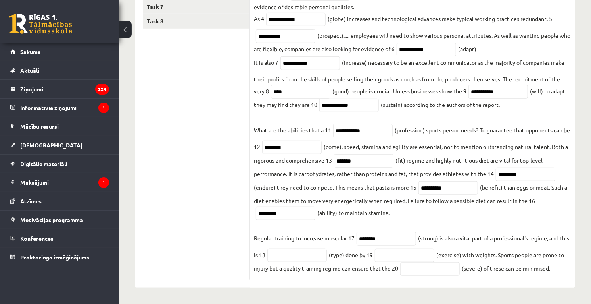
click at [290, 248] on fieldset "**********" at bounding box center [412, 110] width 317 height 330
click at [308, 254] on input "text" at bounding box center [297, 254] width 60 height 13
type input "*"
type input "*********"
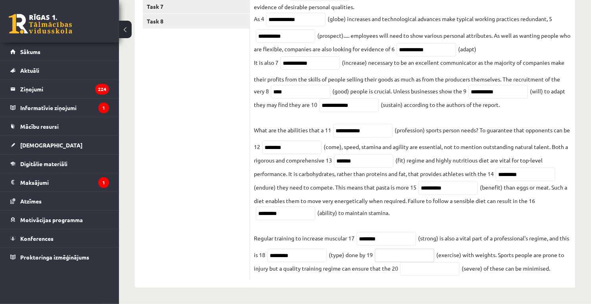
click at [426, 254] on input "text" at bounding box center [405, 254] width 60 height 13
type input "**********"
click at [432, 269] on input "text" at bounding box center [430, 268] width 60 height 13
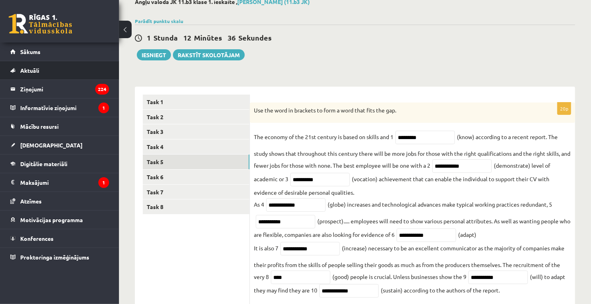
scroll to position [47, 0]
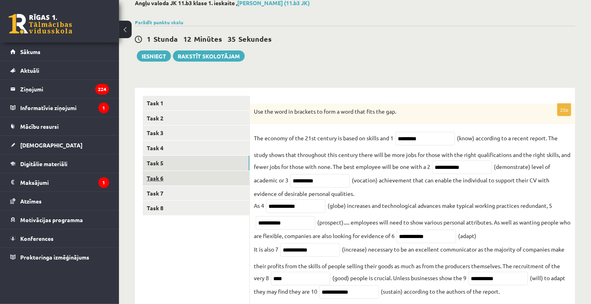
type input "********"
click at [197, 178] on link "Task 6" at bounding box center [196, 178] width 107 height 15
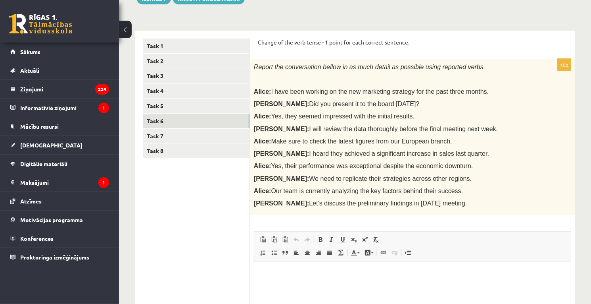
scroll to position [104, 0]
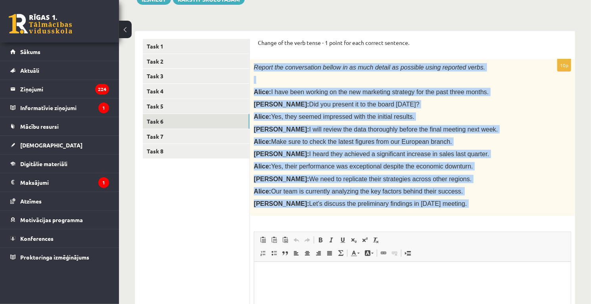
drag, startPoint x: 254, startPoint y: 65, endPoint x: 428, endPoint y: 215, distance: 229.9
click at [428, 215] on div "10p Report the conversation bellow in as much detail as possible using reported…" at bounding box center [412, 227] width 325 height 337
copy div "Loremi dol sitametconse adipis el se doei tempor in utlabore etdol magnaali eni…"
click at [322, 130] on span "I will review the data thoroughly before the final meeting next week." at bounding box center [404, 129] width 189 height 7
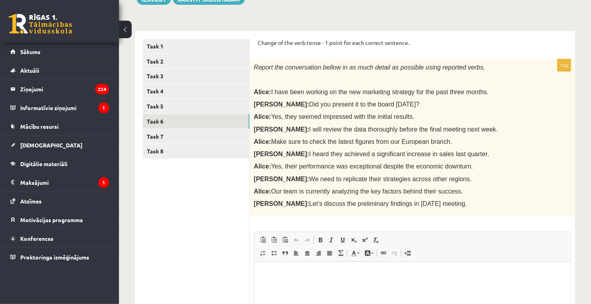
scroll to position [220, 0]
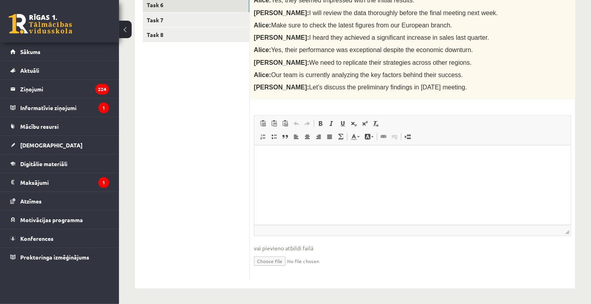
click at [332, 169] on html at bounding box center [412, 157] width 317 height 24
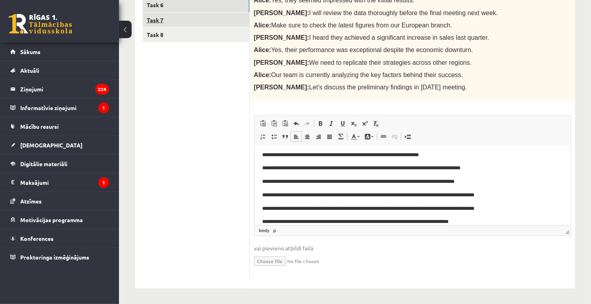
click at [163, 24] on link "Task 7" at bounding box center [196, 20] width 107 height 15
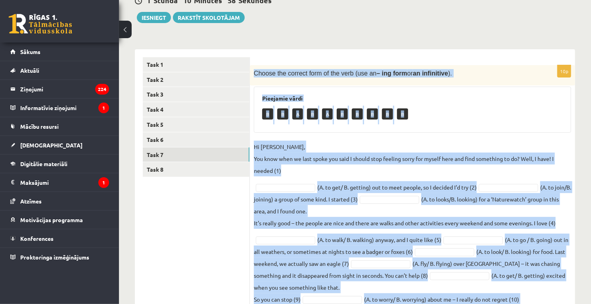
scroll to position [143, 0]
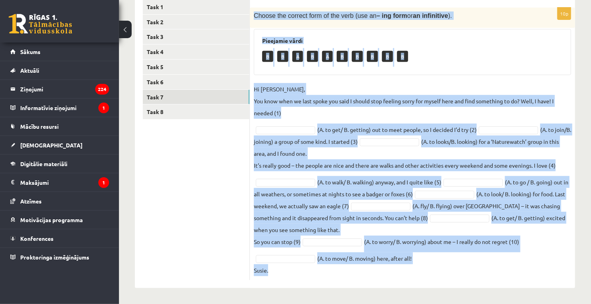
drag, startPoint x: 254, startPoint y: 71, endPoint x: 466, endPoint y: 267, distance: 288.7
click at [466, 267] on div "10p Choose the correct form of the verb (use an – ing form or an infinitive ). …" at bounding box center [412, 144] width 325 height 272
copy div "Loremi dol sitamet cons ad eli sedd (eiu te – inc utla et do magnaaliqu ). Enim…"
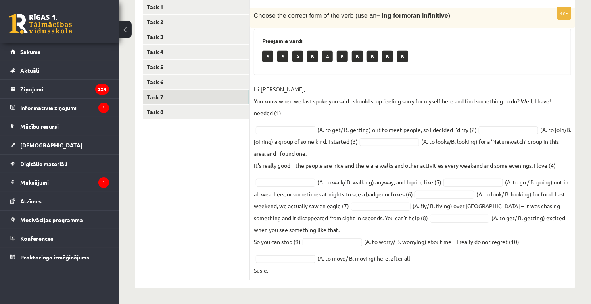
click at [232, 167] on ul "Task 1 Task 2 Task 3 Task 4 Task 5 Task 6 Task 7 Task 8" at bounding box center [196, 140] width 107 height 280
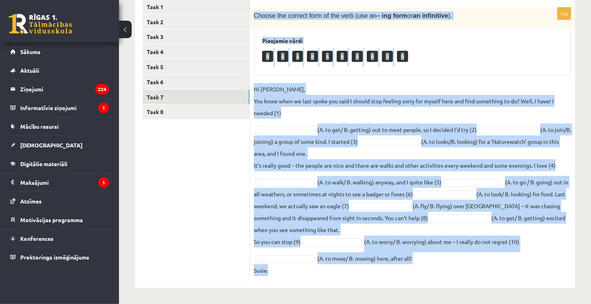
drag, startPoint x: 252, startPoint y: 102, endPoint x: 485, endPoint y: 290, distance: 299.1
click at [485, 290] on div "Angļu valoda JK 11.b3 [PERSON_NAME] 1. ieskaite , [PERSON_NAME] (11.b3 JK) Parā…" at bounding box center [355, 96] width 472 height 416
copy div "Loremi dol sitamet cons ad eli sedd (eiu te – inc utla et do magnaaliqu ). Enim…"
click at [386, 188] on fieldset "Hi [PERSON_NAME], You know when we last spoke you said I should stop feeling so…" at bounding box center [412, 179] width 317 height 193
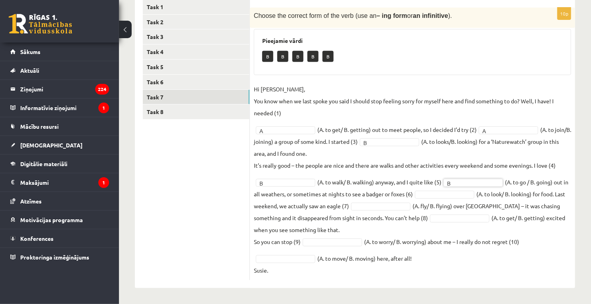
click at [426, 200] on fieldset "Hi [PERSON_NAME], You know when we last spoke you said I should stop feeling so…" at bounding box center [412, 179] width 317 height 193
click at [453, 204] on fieldset "Hi [PERSON_NAME], You know when we last spoke you said I should stop feeling so…" at bounding box center [412, 179] width 317 height 193
click at [391, 260] on ul "... B B B" at bounding box center [420, 258] width 58 height 44
click at [302, 254] on fieldset "Hi [PERSON_NAME], You know when we last spoke you said I should stop feeling so…" at bounding box center [412, 179] width 317 height 193
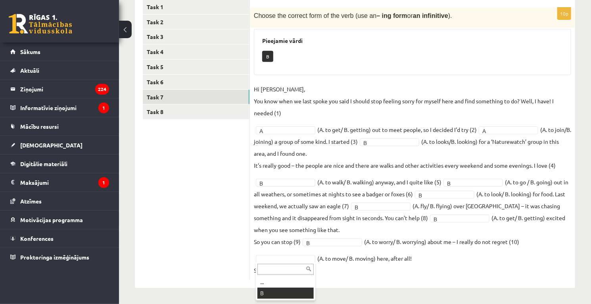
scroll to position [124, 0]
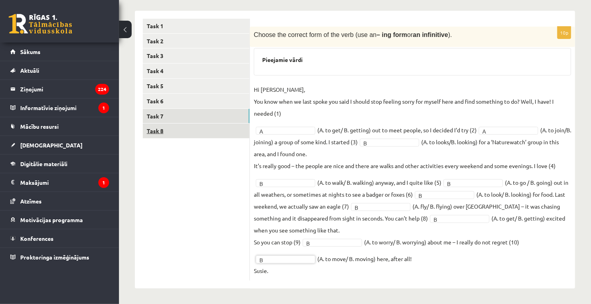
click at [189, 134] on link "Task 8" at bounding box center [196, 130] width 107 height 15
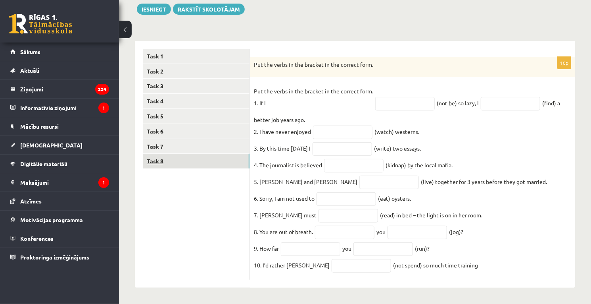
scroll to position [100, 0]
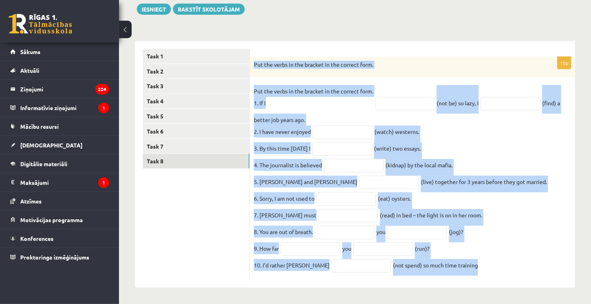
drag, startPoint x: 253, startPoint y: 56, endPoint x: 450, endPoint y: 279, distance: 298.6
click at [450, 279] on div "10p Put the verbs in the bracket in the correct form. Put the verbs in the brac…" at bounding box center [412, 164] width 325 height 247
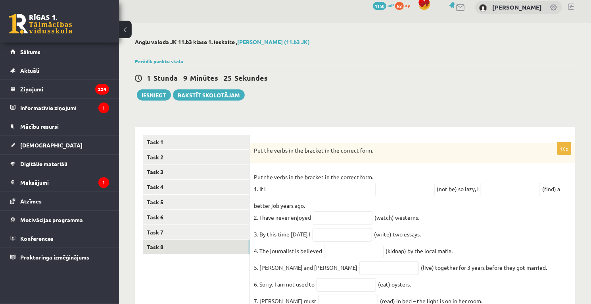
scroll to position [8, 0]
click at [131, 94] on div "Angļu valoda JK 11.b3 [PERSON_NAME] 1. ieskaite , [PERSON_NAME] (11.b3 JK) Parā…" at bounding box center [355, 206] width 472 height 366
click at [139, 95] on button "Iesniegt" at bounding box center [154, 95] width 34 height 11
